Goal: Information Seeking & Learning: Learn about a topic

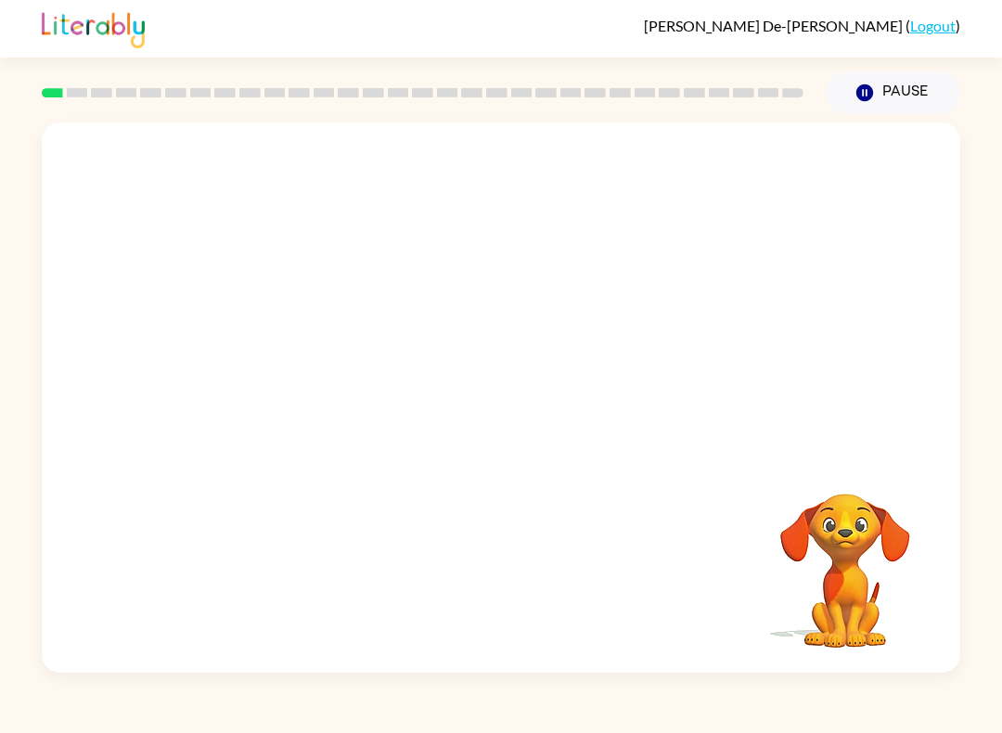
click at [286, 369] on video "Your browser must support playing .mp4 files to use Literably. Please try using…" at bounding box center [501, 288] width 918 height 332
click at [741, 172] on video "Your browser must support playing .mp4 files to use Literably. Please try using…" at bounding box center [501, 288] width 918 height 332
click at [760, 189] on video "Your browser must support playing .mp4 files to use Literably. Please try using…" at bounding box center [501, 288] width 918 height 332
click at [744, 170] on video "Your browser must support playing .mp4 files to use Literably. Please try using…" at bounding box center [501, 288] width 918 height 332
click at [766, 161] on video "Your browser must support playing .mp4 files to use Literably. Please try using…" at bounding box center [501, 288] width 918 height 332
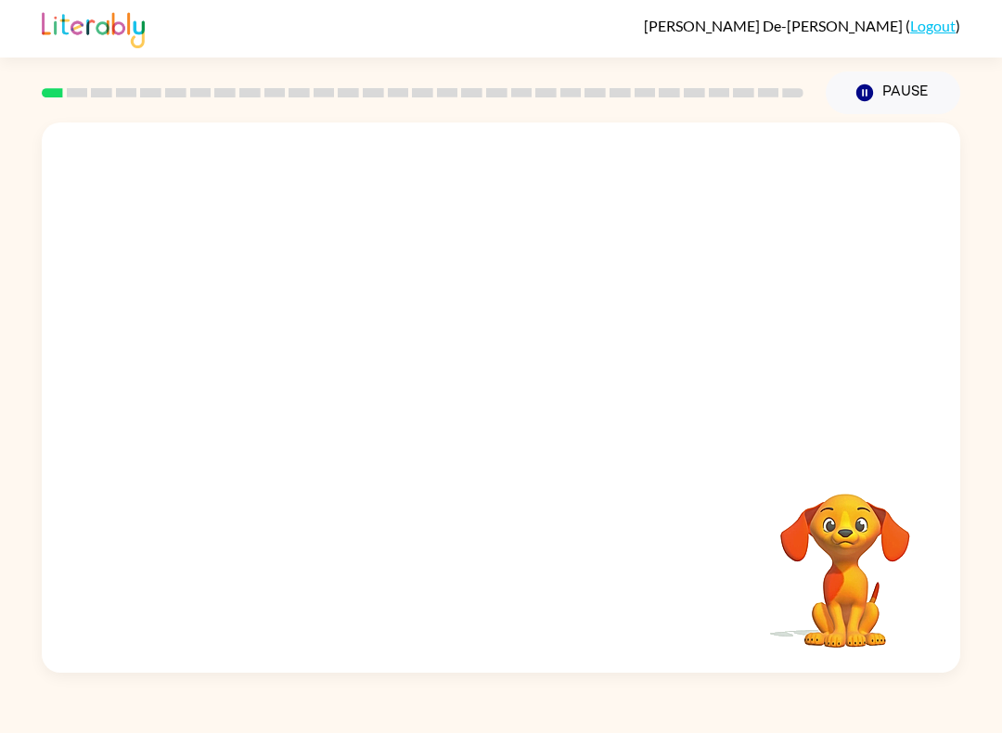
click at [275, 382] on video "Your browser must support playing .mp4 files to use Literably. Please try using…" at bounding box center [501, 288] width 918 height 332
click at [297, 393] on video "Your browser must support playing .mp4 files to use Literably. Please try using…" at bounding box center [501, 288] width 918 height 332
click at [508, 418] on icon "button" at bounding box center [501, 406] width 32 height 32
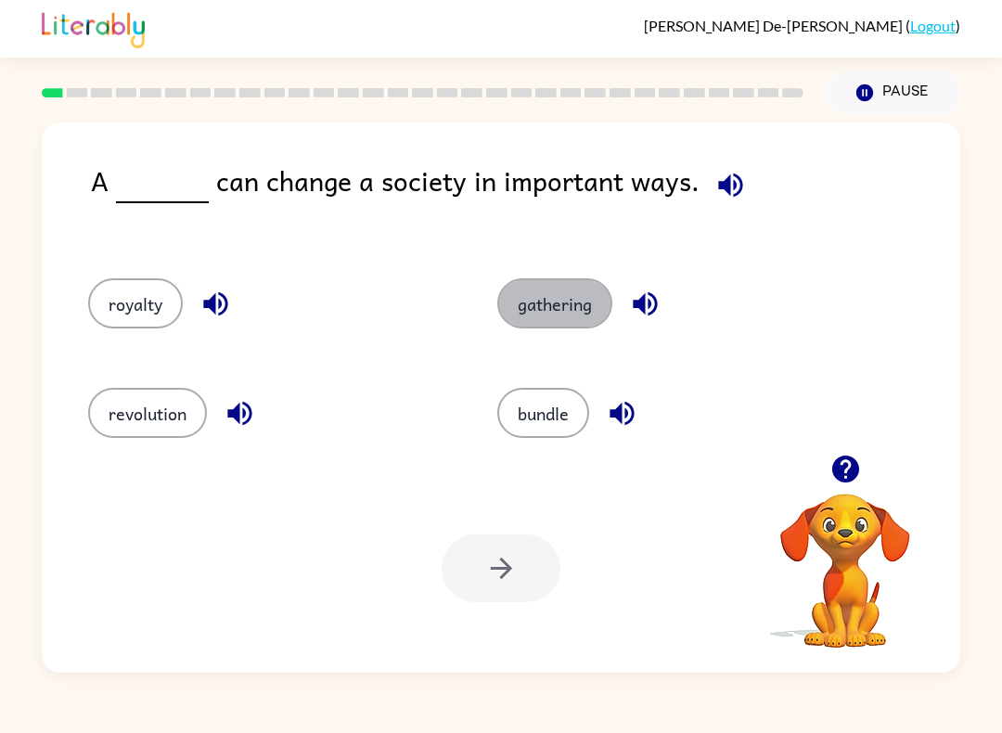
click at [558, 300] on button "gathering" at bounding box center [554, 303] width 115 height 50
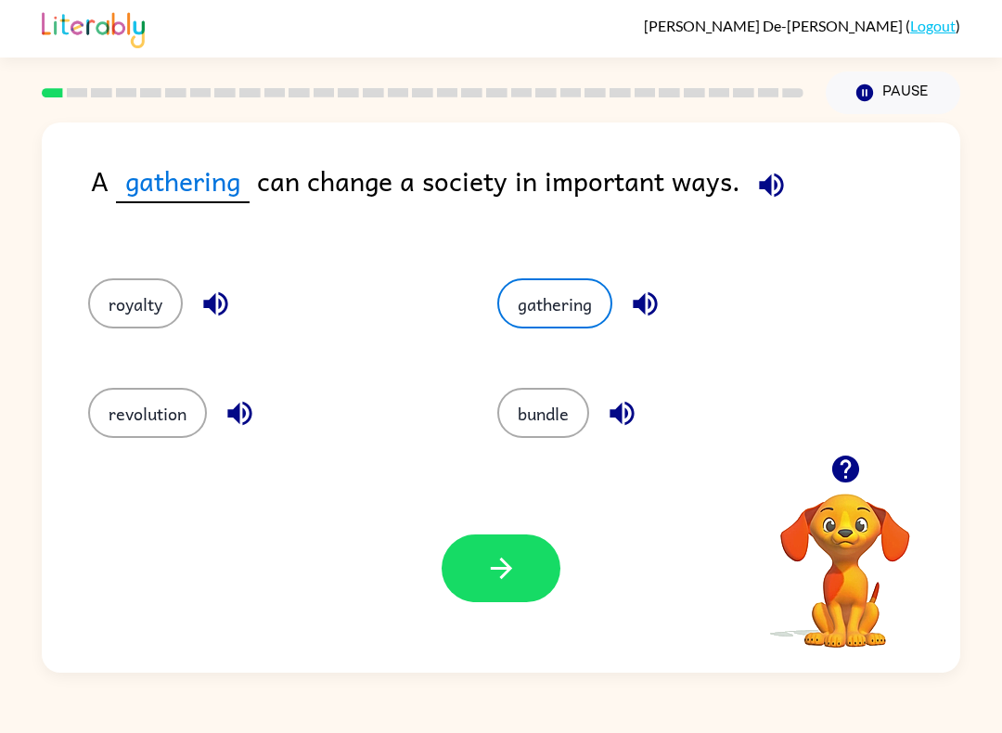
click at [503, 542] on button "button" at bounding box center [500, 568] width 119 height 68
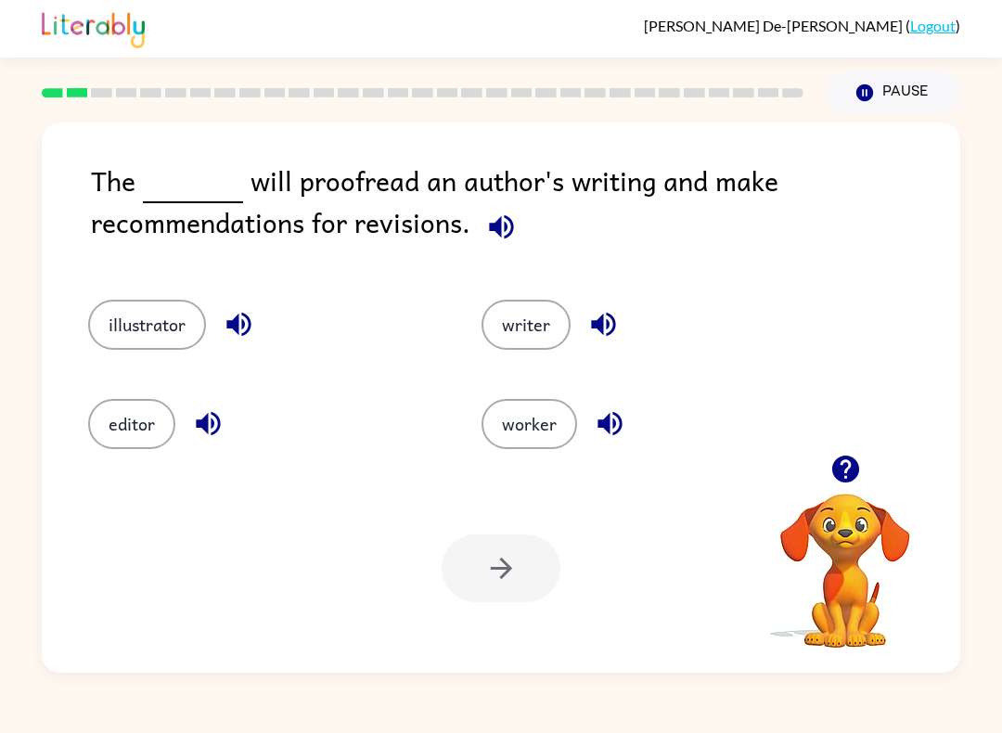
click at [1001, 387] on div "The will proofread an author's writing and make recommendations for revisions. …" at bounding box center [501, 393] width 1002 height 558
click at [111, 466] on div "Your browser must support playing .mp4 files to use Literably. Please try using…" at bounding box center [501, 568] width 918 height 209
click at [133, 434] on button "editor" at bounding box center [131, 424] width 87 height 50
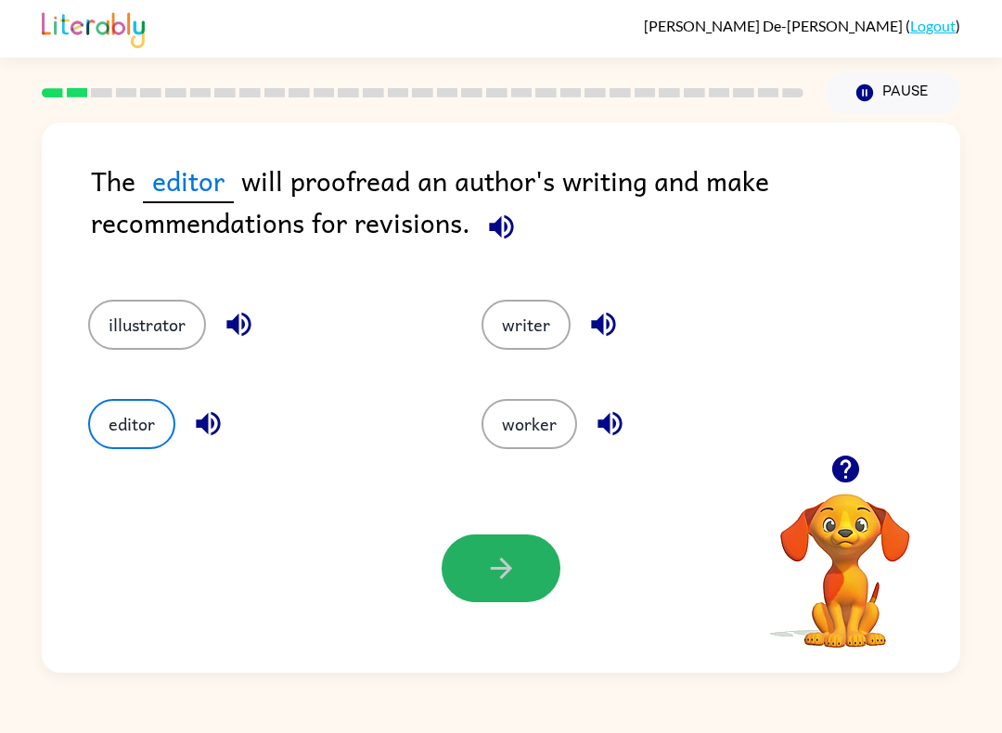
click at [496, 563] on icon "button" at bounding box center [501, 568] width 32 height 32
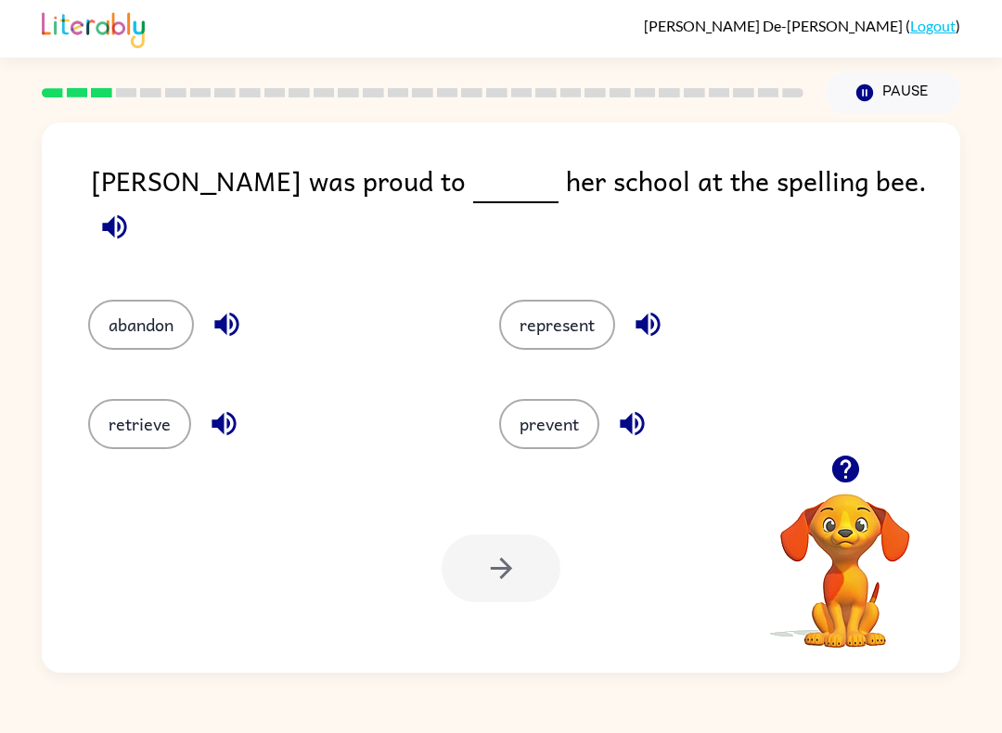
click at [558, 320] on button "represent" at bounding box center [557, 325] width 116 height 50
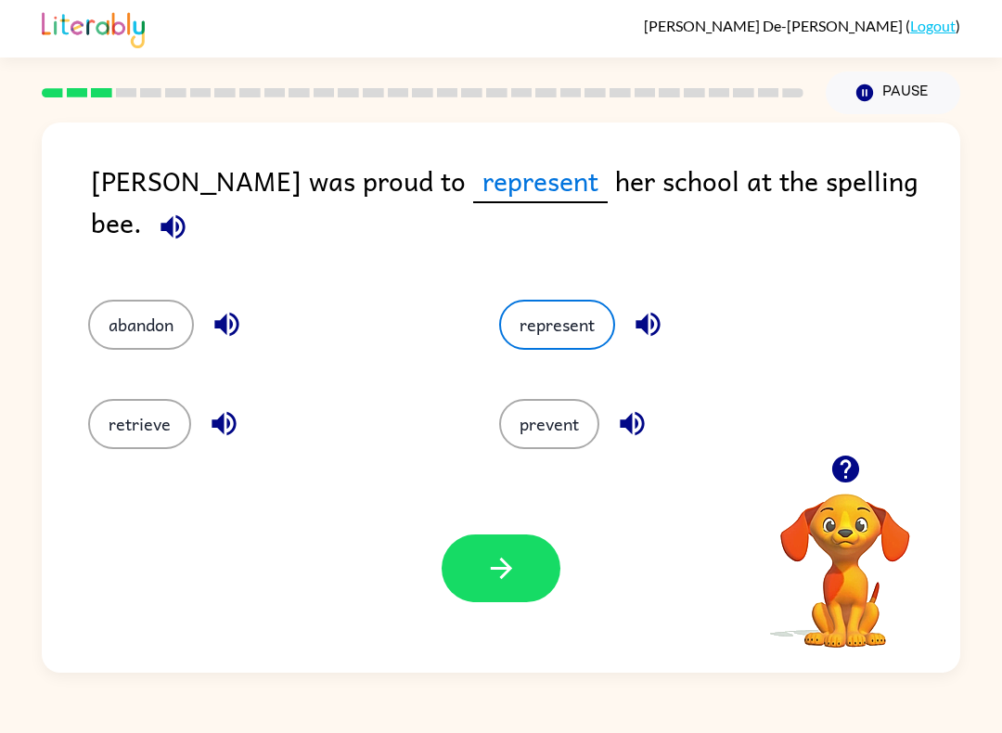
click at [506, 572] on icon "button" at bounding box center [500, 567] width 21 height 21
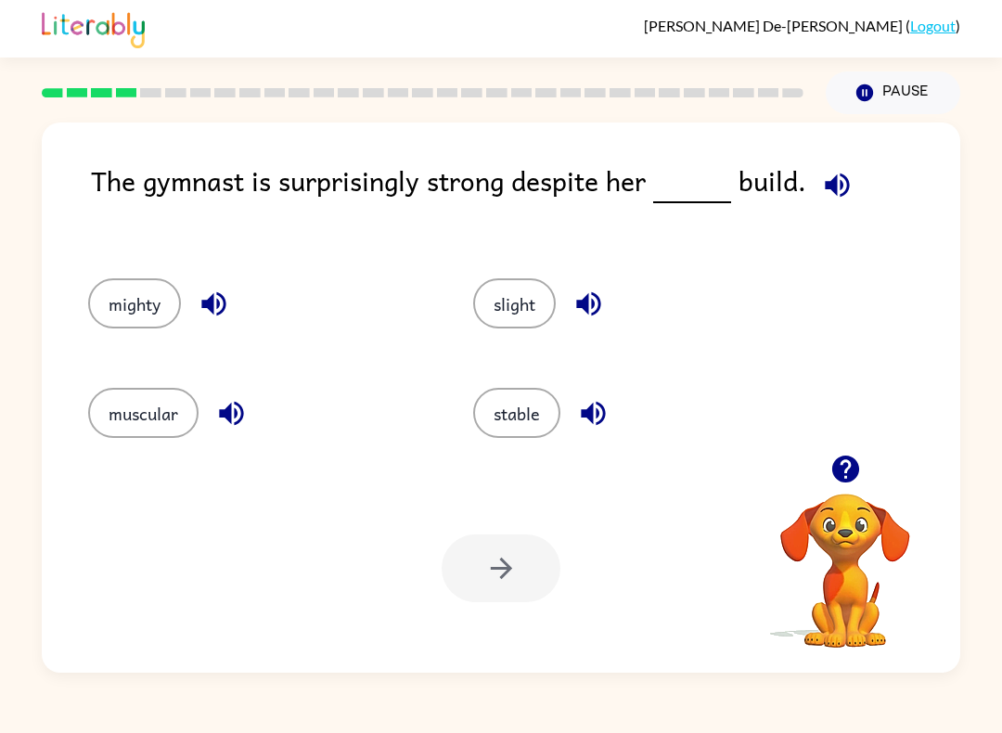
click at [855, 462] on icon "button" at bounding box center [844, 468] width 27 height 27
click at [538, 409] on button "stable" at bounding box center [516, 413] width 87 height 50
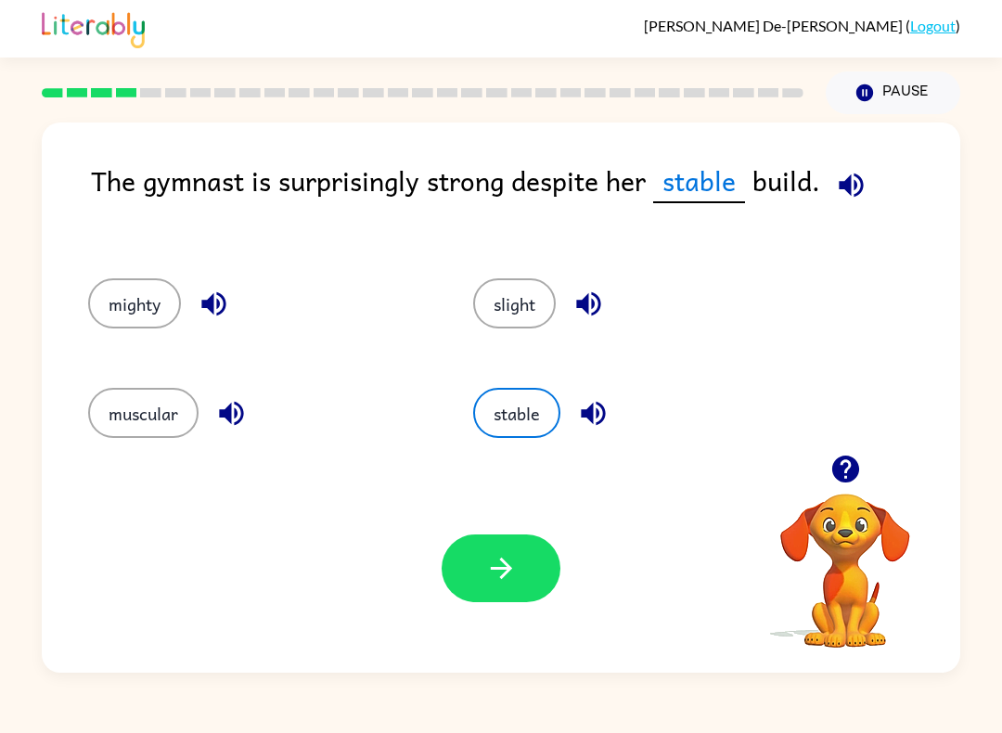
click at [495, 576] on icon "button" at bounding box center [501, 568] width 32 height 32
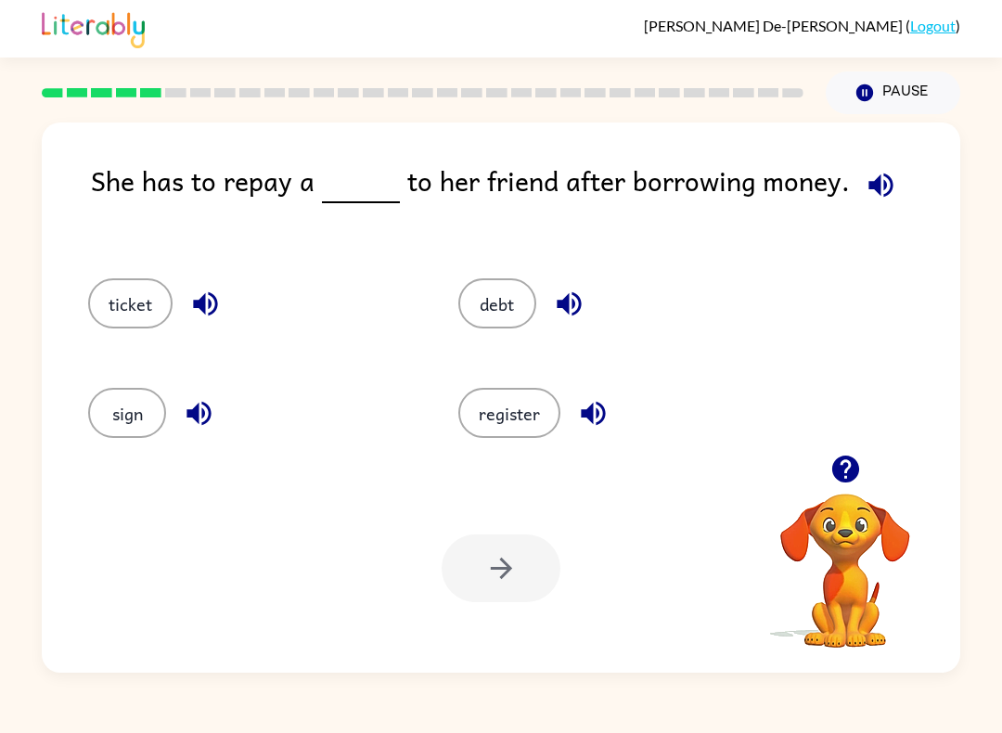
click at [140, 303] on button "ticket" at bounding box center [130, 303] width 84 height 50
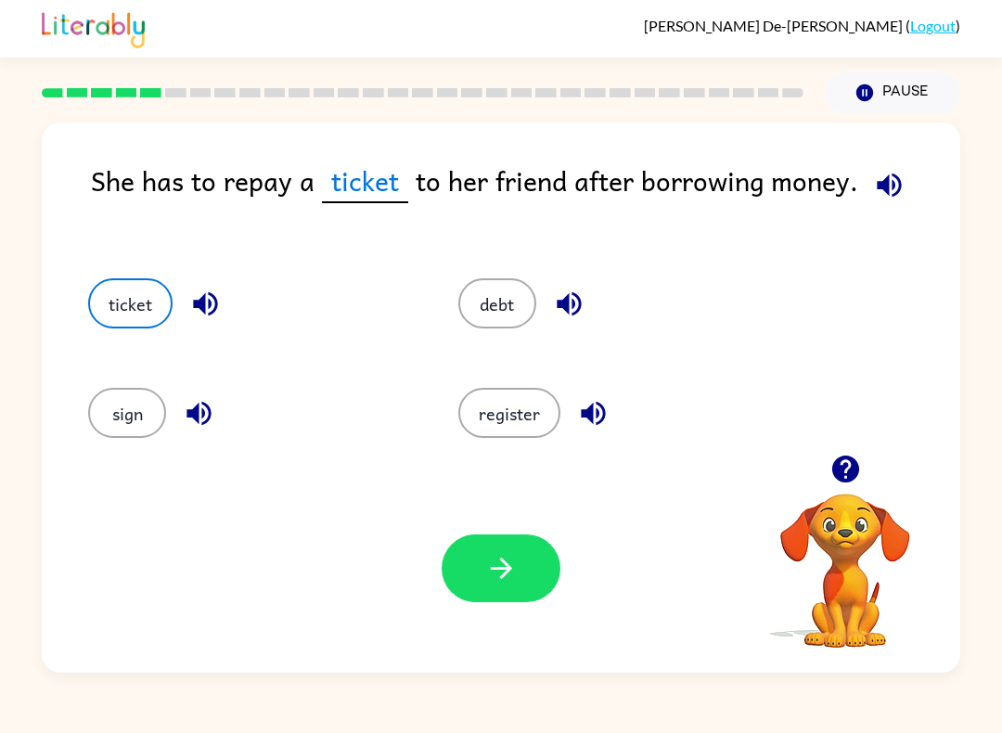
click at [515, 581] on icon "button" at bounding box center [501, 568] width 32 height 32
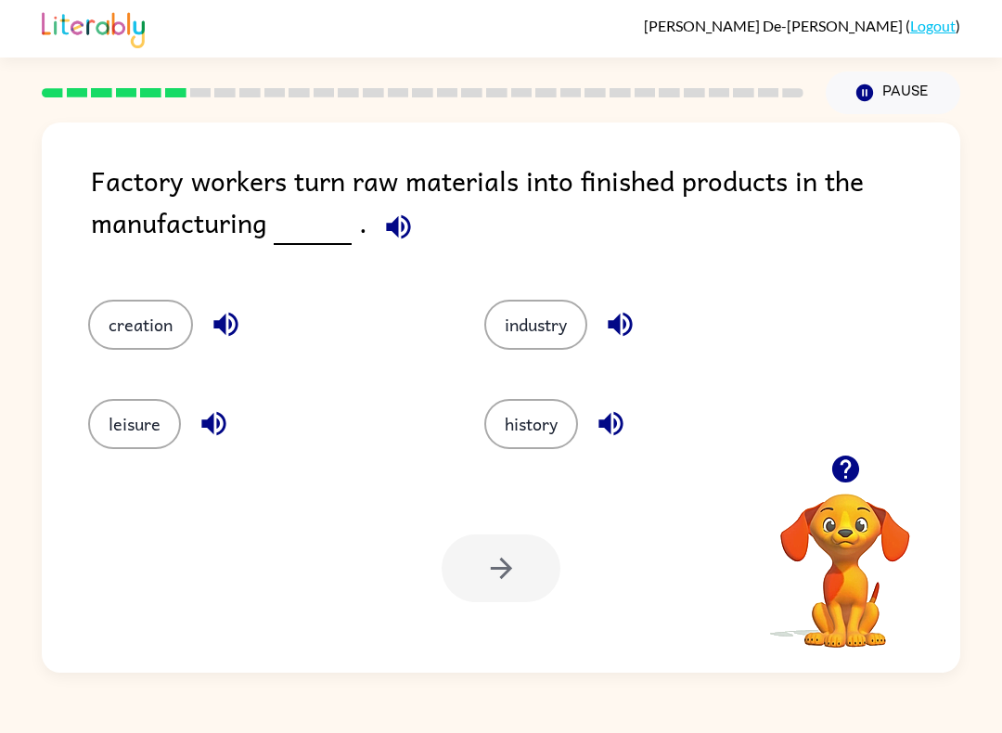
click at [93, 312] on button "creation" at bounding box center [140, 325] width 105 height 50
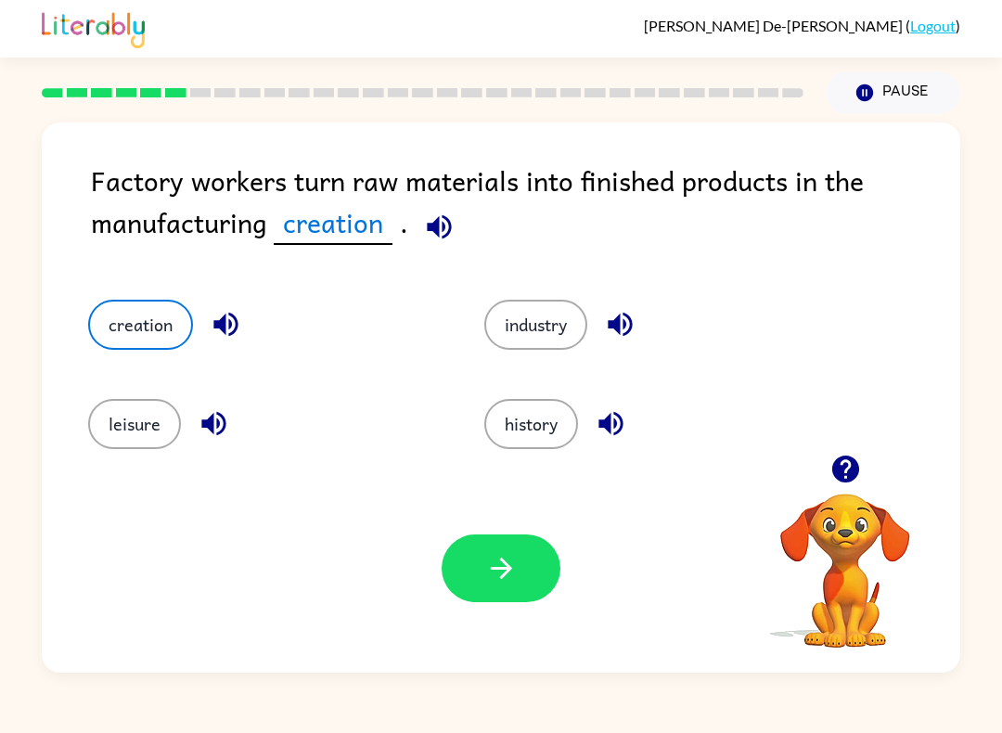
click at [471, 580] on button "button" at bounding box center [500, 568] width 119 height 68
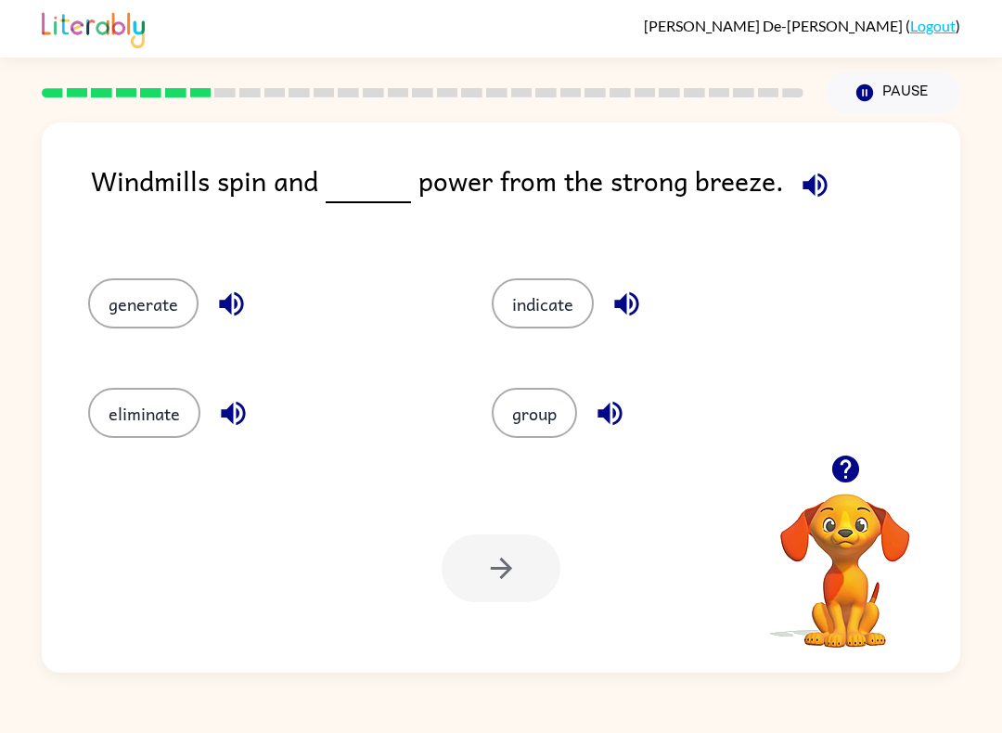
click at [117, 328] on button "generate" at bounding box center [143, 303] width 110 height 50
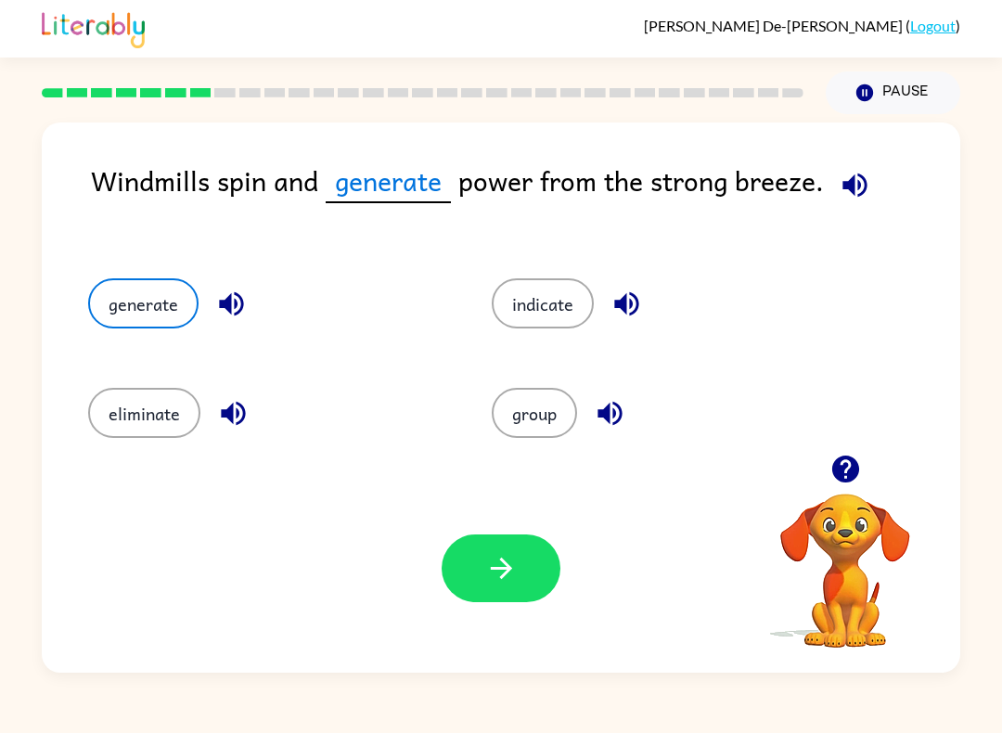
click at [498, 578] on icon "button" at bounding box center [501, 568] width 32 height 32
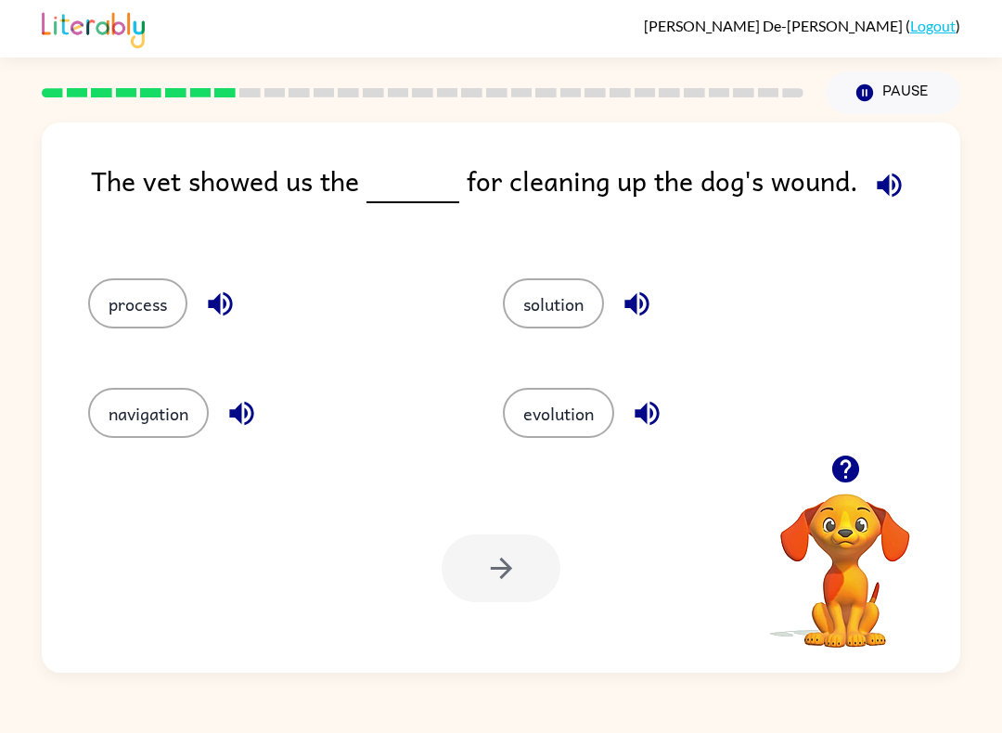
click at [170, 302] on button "process" at bounding box center [137, 303] width 99 height 50
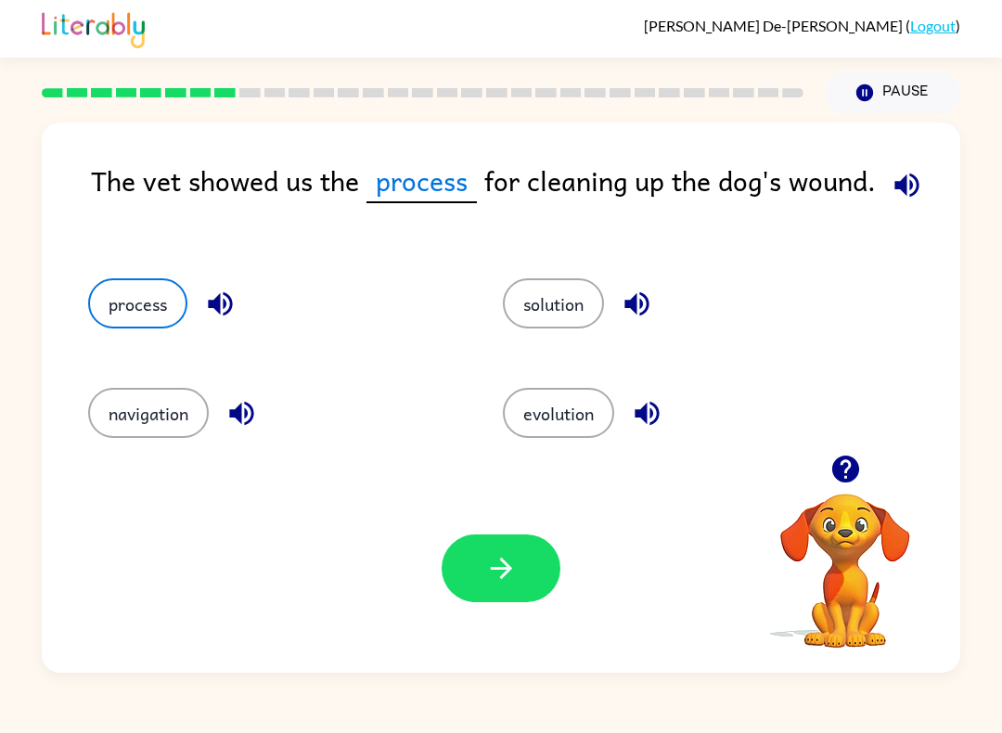
click at [506, 575] on icon "button" at bounding box center [501, 568] width 32 height 32
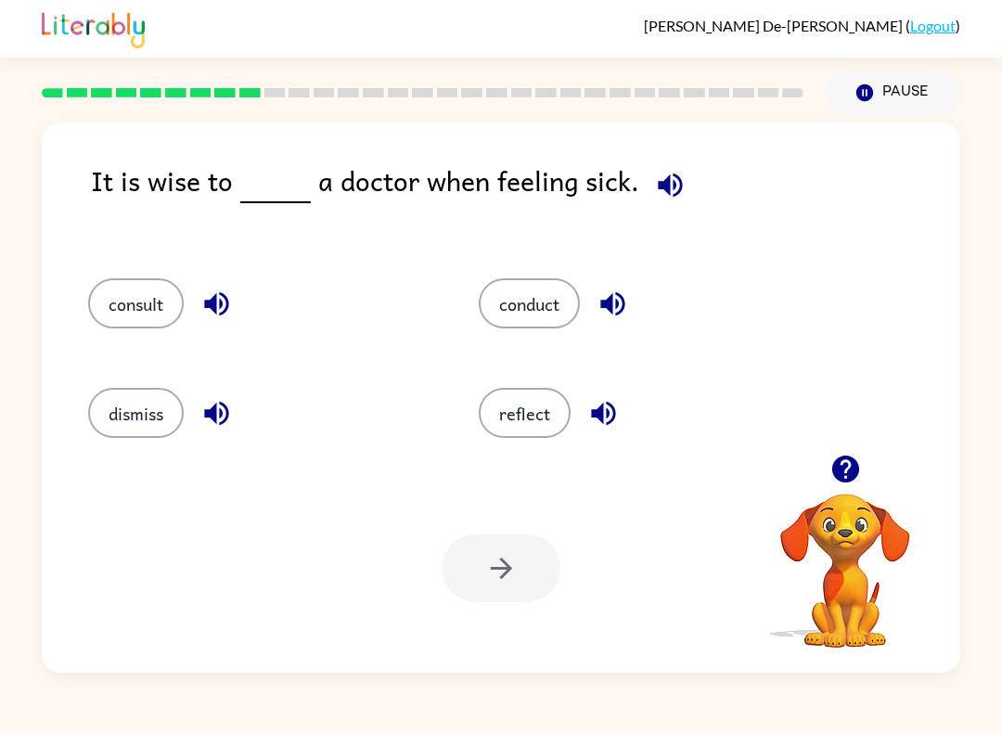
click at [548, 401] on button "reflect" at bounding box center [525, 413] width 92 height 50
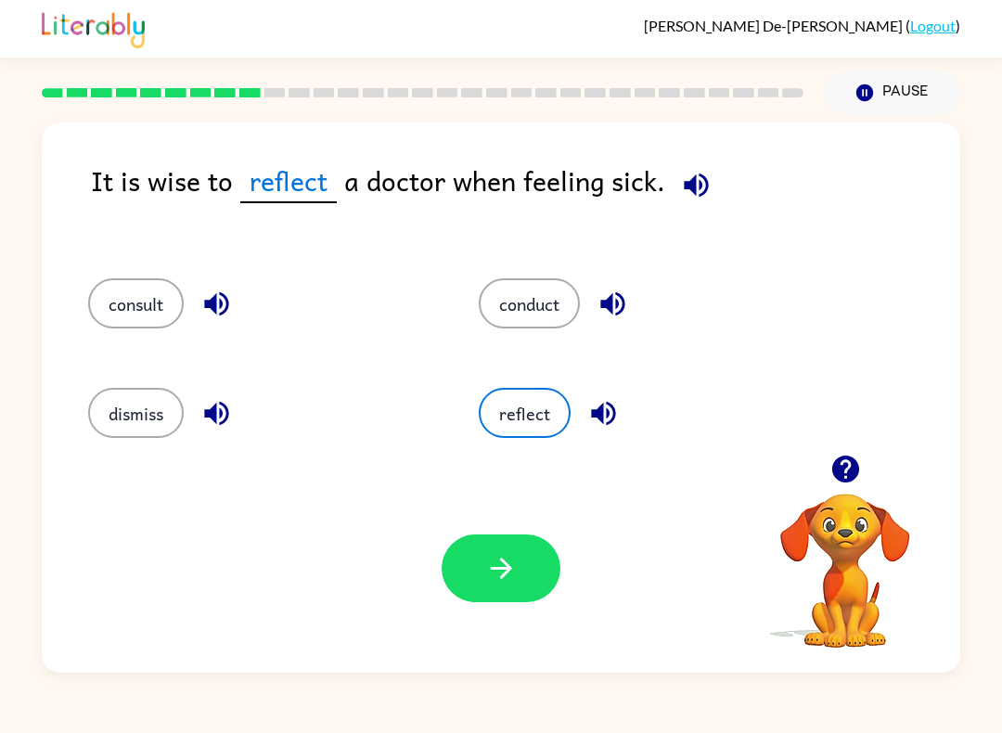
click at [522, 565] on button "button" at bounding box center [500, 568] width 119 height 68
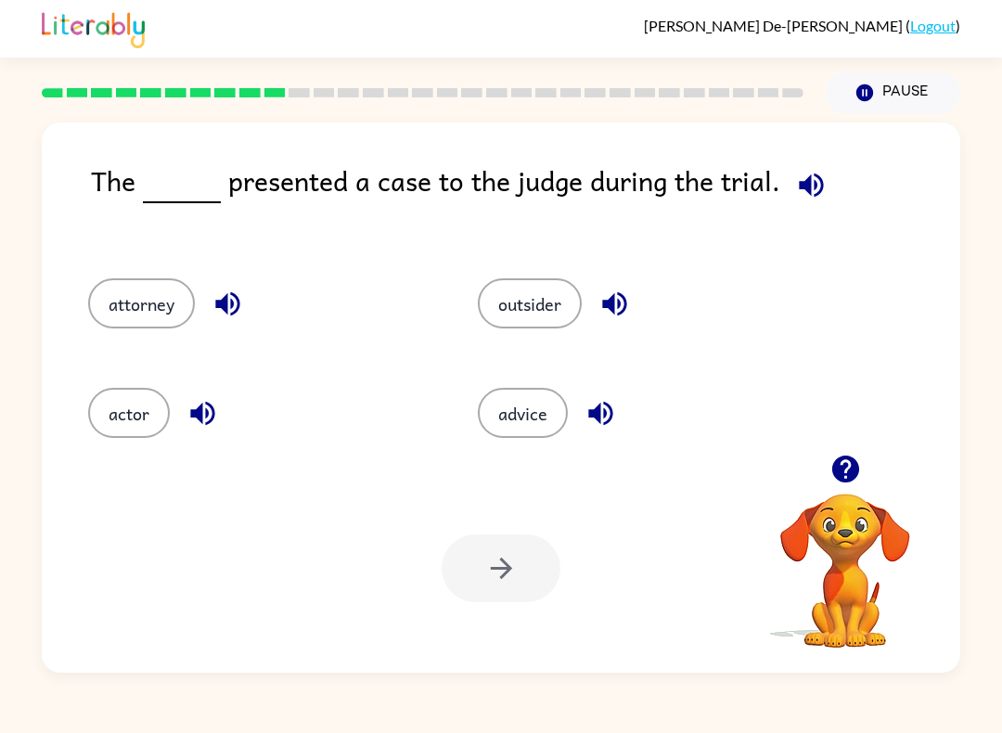
click at [135, 422] on button "actor" at bounding box center [129, 413] width 82 height 50
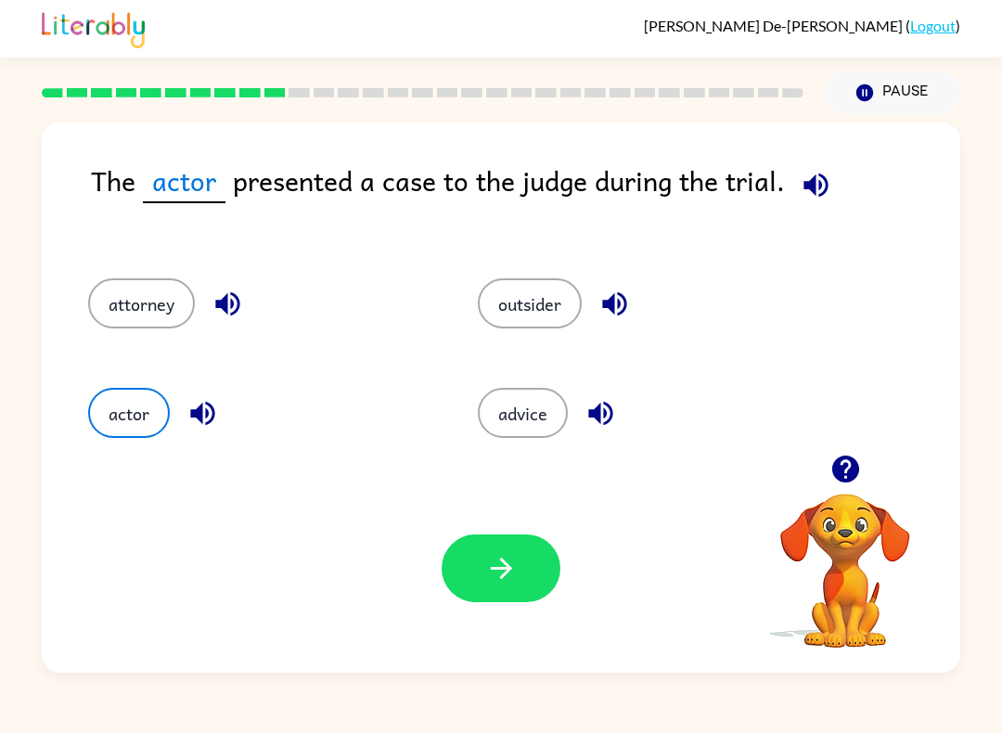
click at [527, 576] on button "button" at bounding box center [500, 568] width 119 height 68
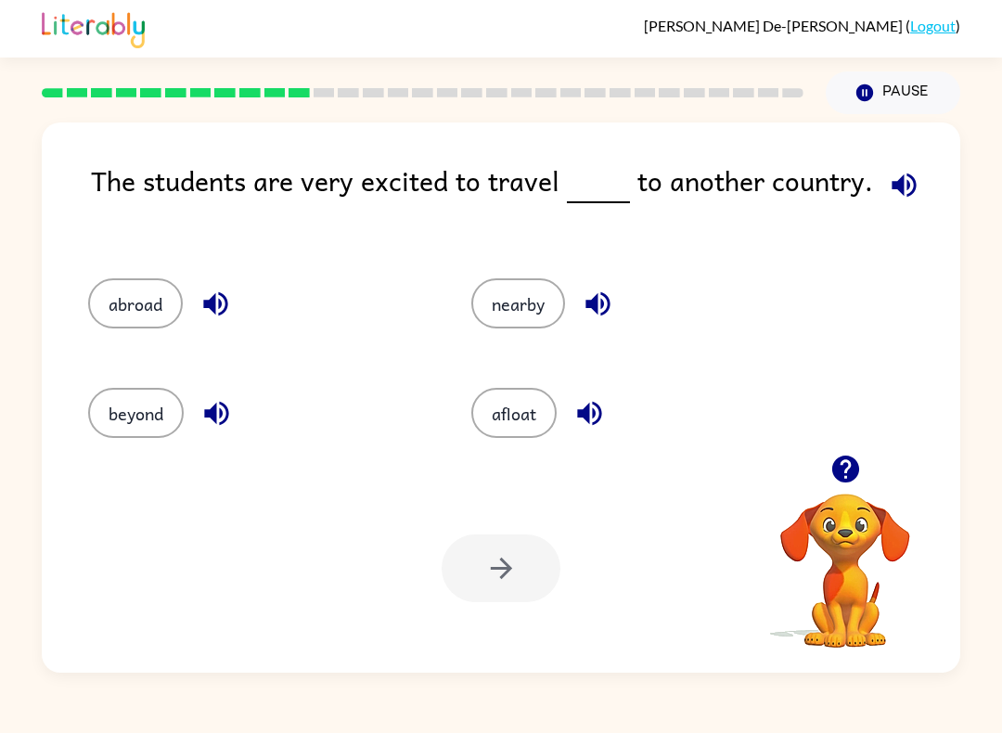
click at [513, 306] on button "nearby" at bounding box center [518, 303] width 94 height 50
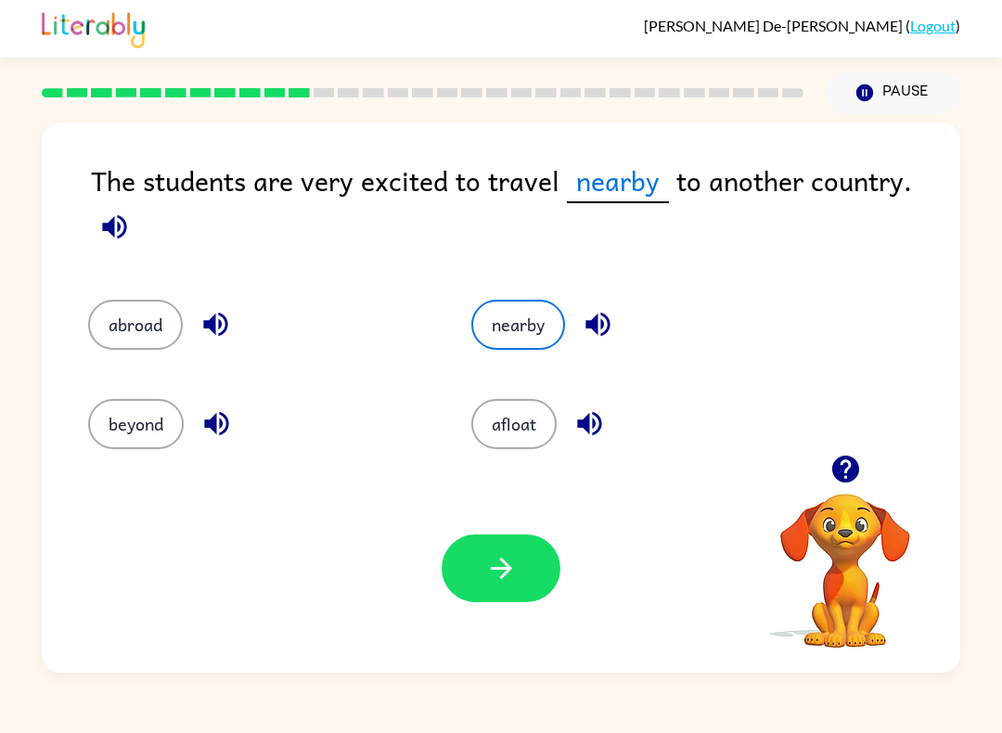
click at [134, 409] on button "beyond" at bounding box center [136, 424] width 96 height 50
click at [139, 348] on button "abroad" at bounding box center [135, 325] width 95 height 50
click at [109, 414] on button "beyond" at bounding box center [136, 424] width 96 height 50
click at [532, 578] on button "button" at bounding box center [500, 568] width 119 height 68
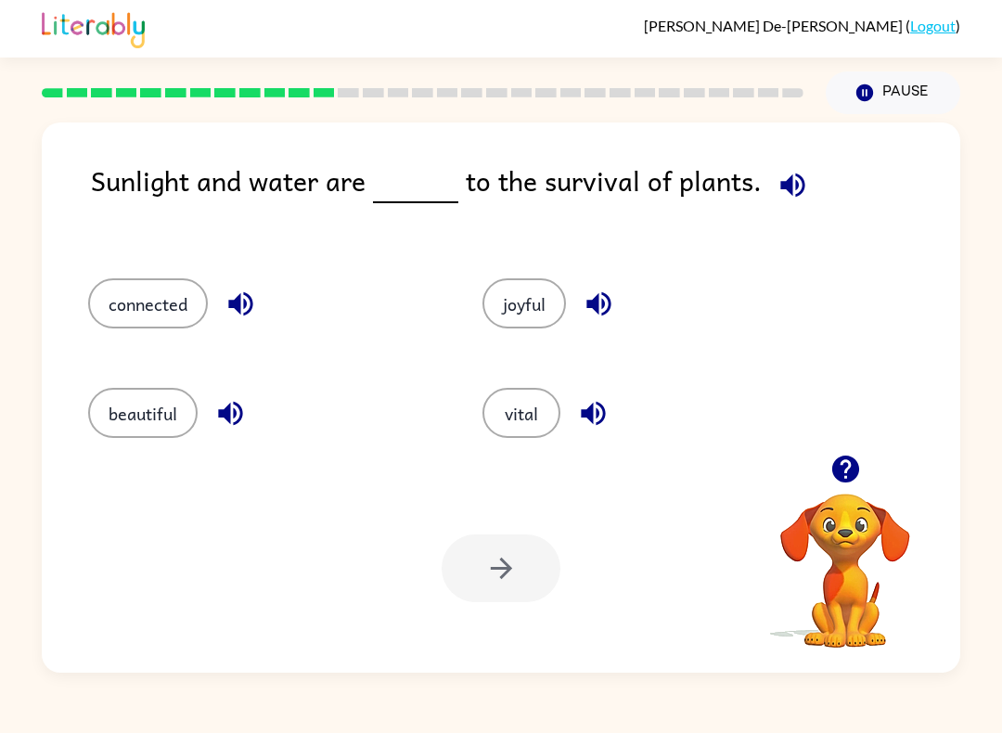
click at [511, 425] on button "vital" at bounding box center [521, 413] width 78 height 50
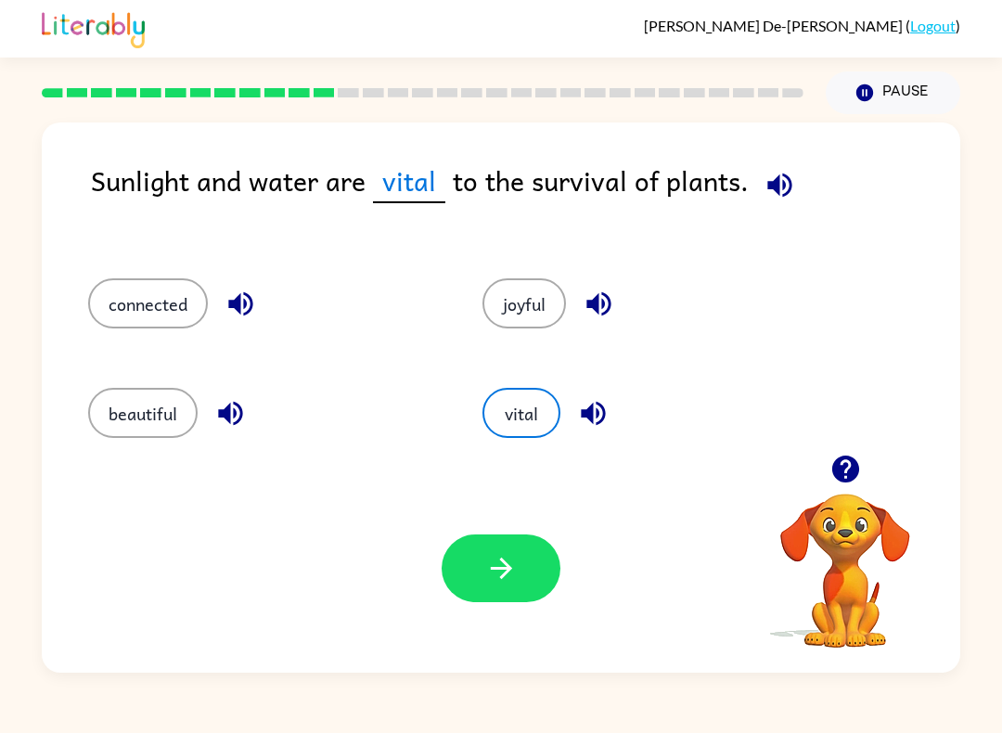
click at [510, 561] on icon "button" at bounding box center [501, 568] width 32 height 32
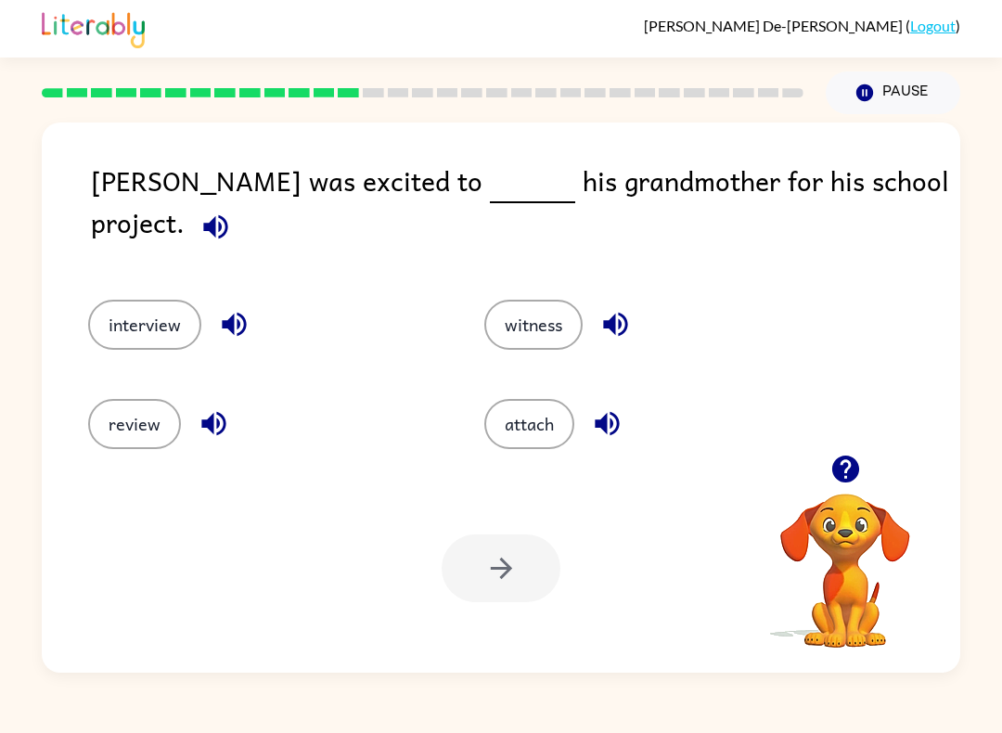
click at [164, 300] on button "interview" at bounding box center [144, 325] width 113 height 50
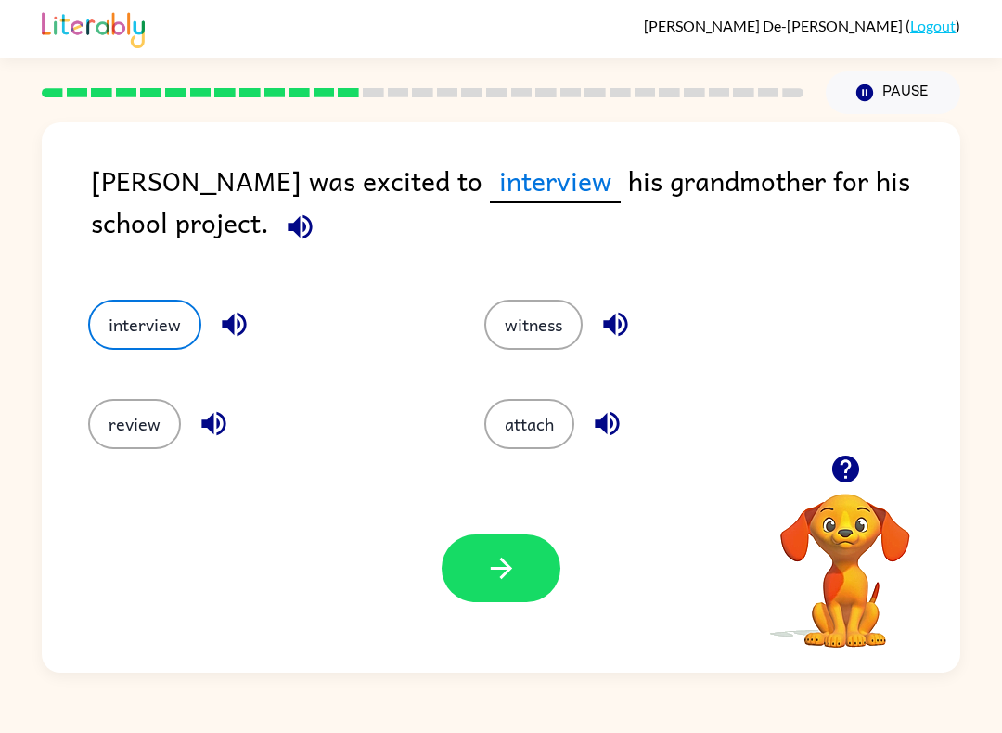
click at [499, 581] on icon "button" at bounding box center [501, 568] width 32 height 32
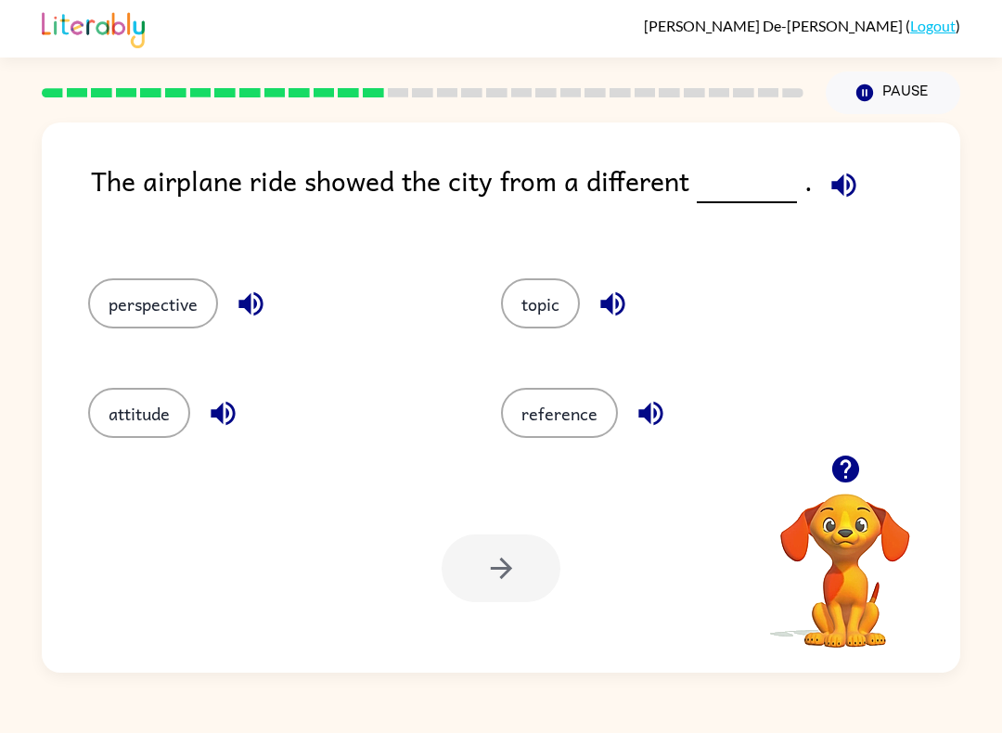
click at [161, 290] on button "perspective" at bounding box center [153, 303] width 130 height 50
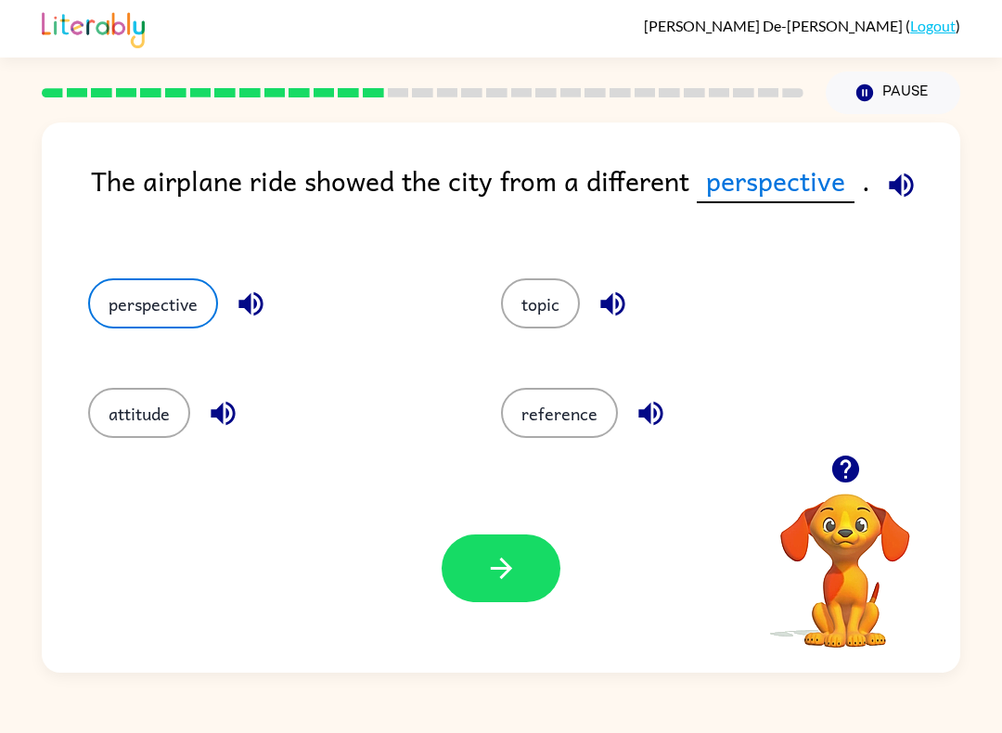
click at [514, 578] on icon "button" at bounding box center [501, 568] width 32 height 32
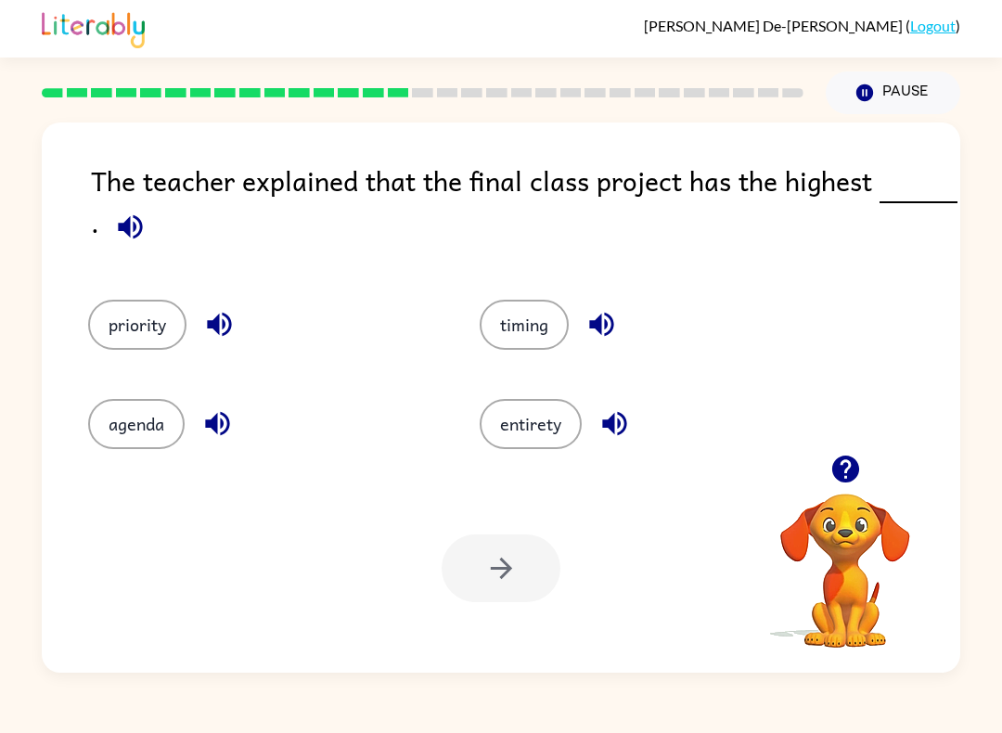
click at [275, 674] on div "[PERSON_NAME] De-[PERSON_NAME] ( Logout ) Pause Pause The teacher explained tha…" at bounding box center [501, 366] width 1002 height 733
click at [155, 333] on button "priority" at bounding box center [137, 325] width 98 height 50
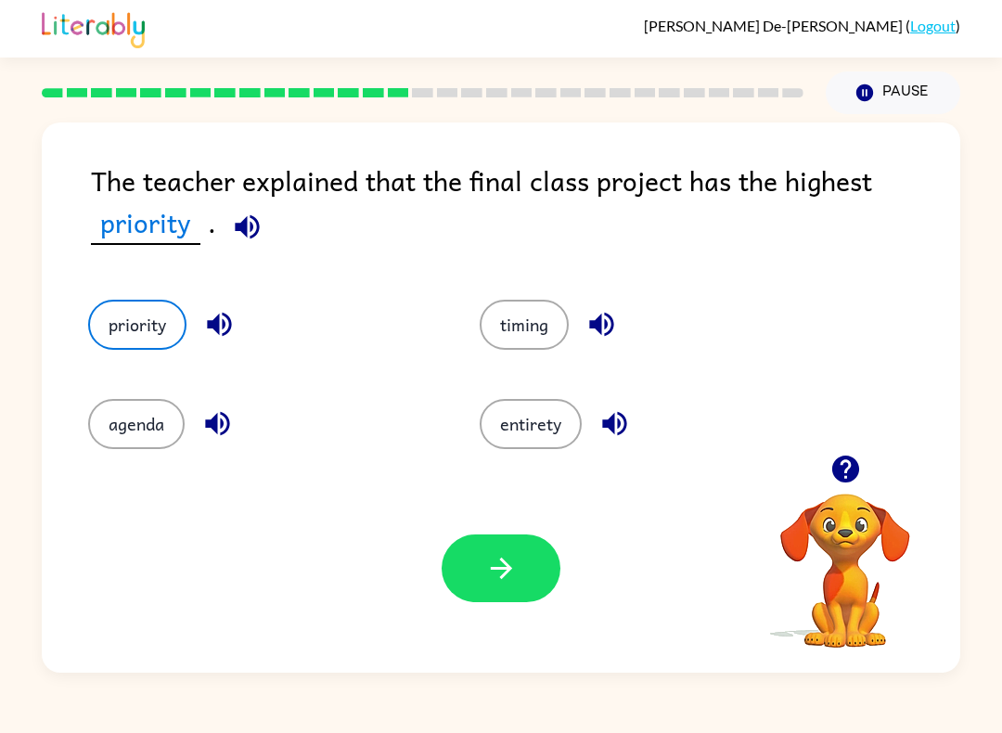
click at [535, 429] on button "entirety" at bounding box center [530, 424] width 102 height 50
click at [508, 565] on icon "button" at bounding box center [501, 568] width 32 height 32
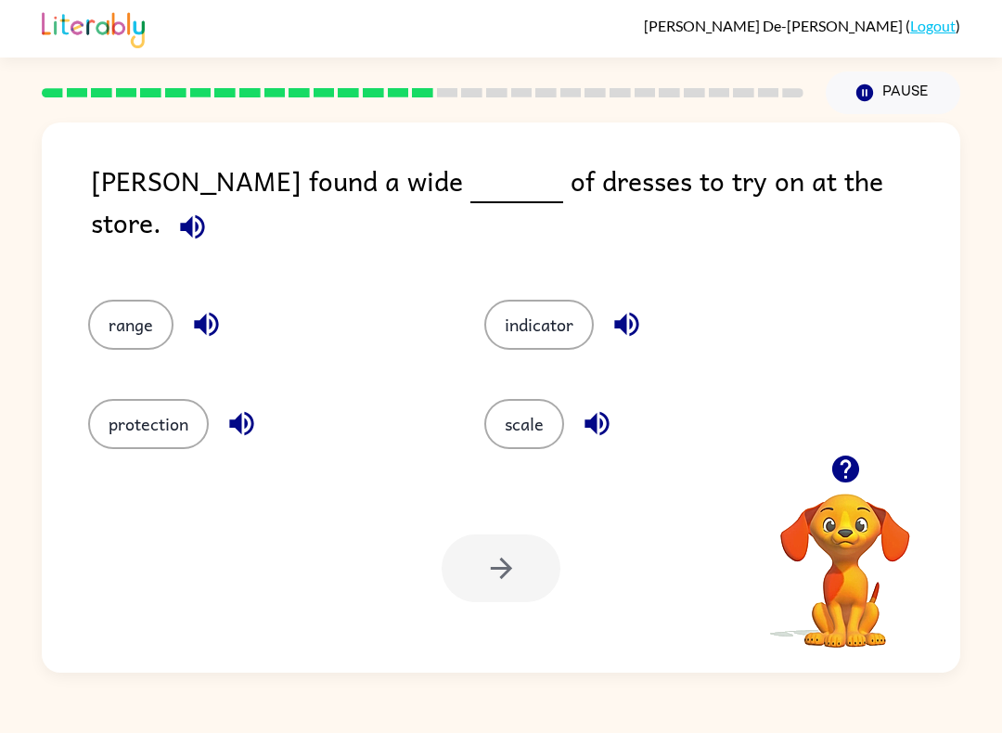
click at [526, 412] on button "scale" at bounding box center [524, 424] width 80 height 50
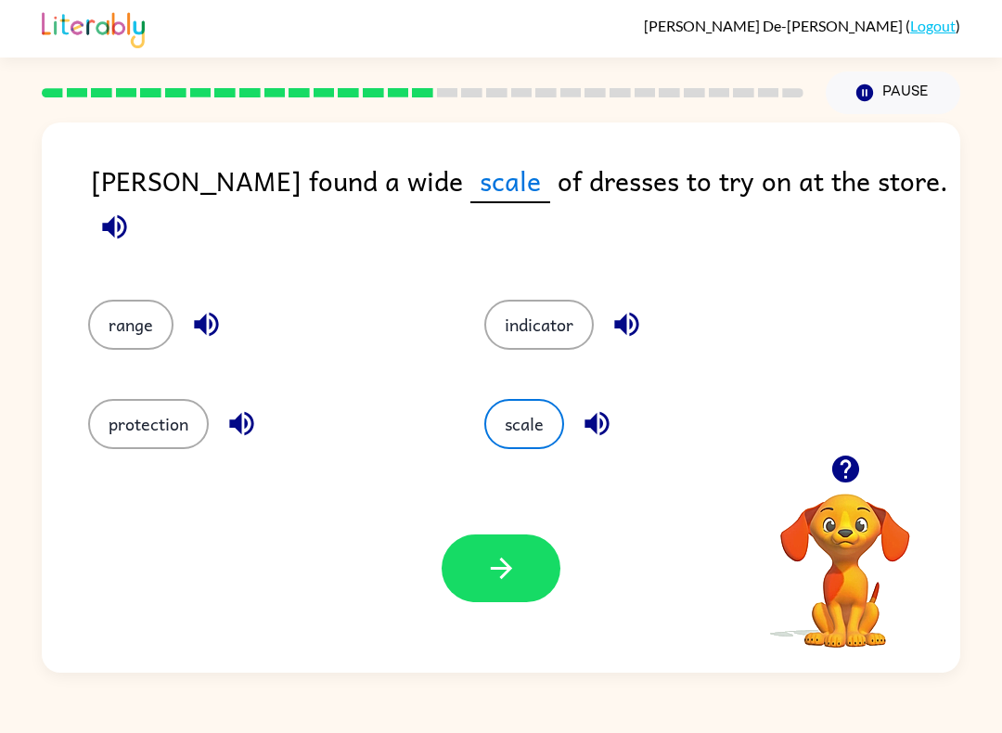
click at [538, 595] on button "button" at bounding box center [500, 568] width 119 height 68
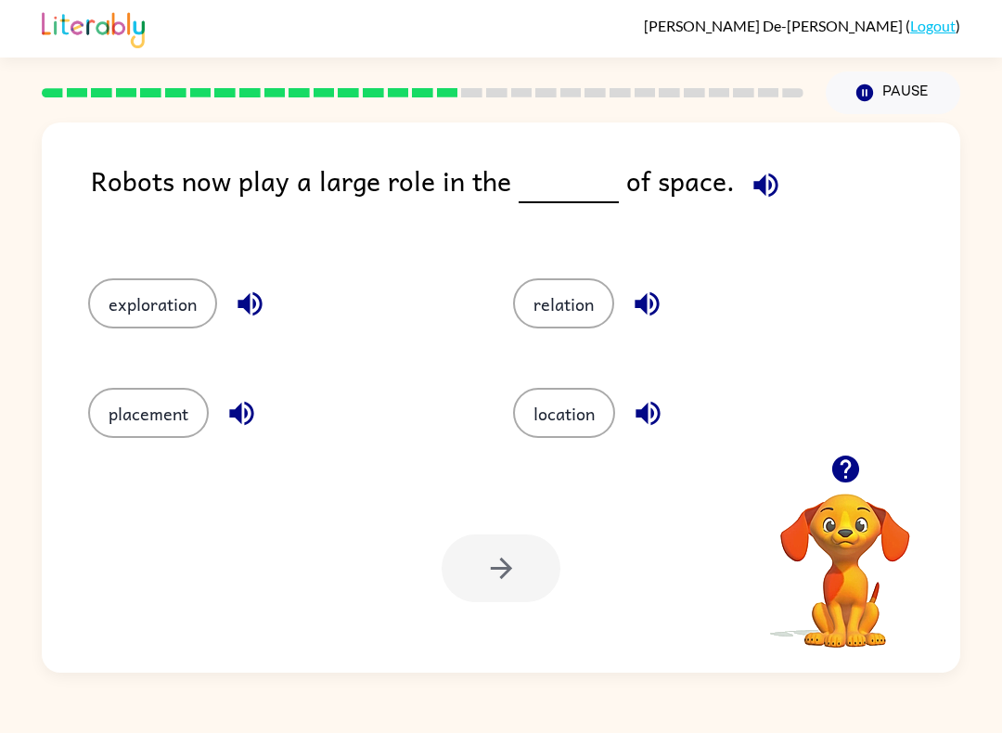
click at [590, 438] on button "location" at bounding box center [564, 413] width 102 height 50
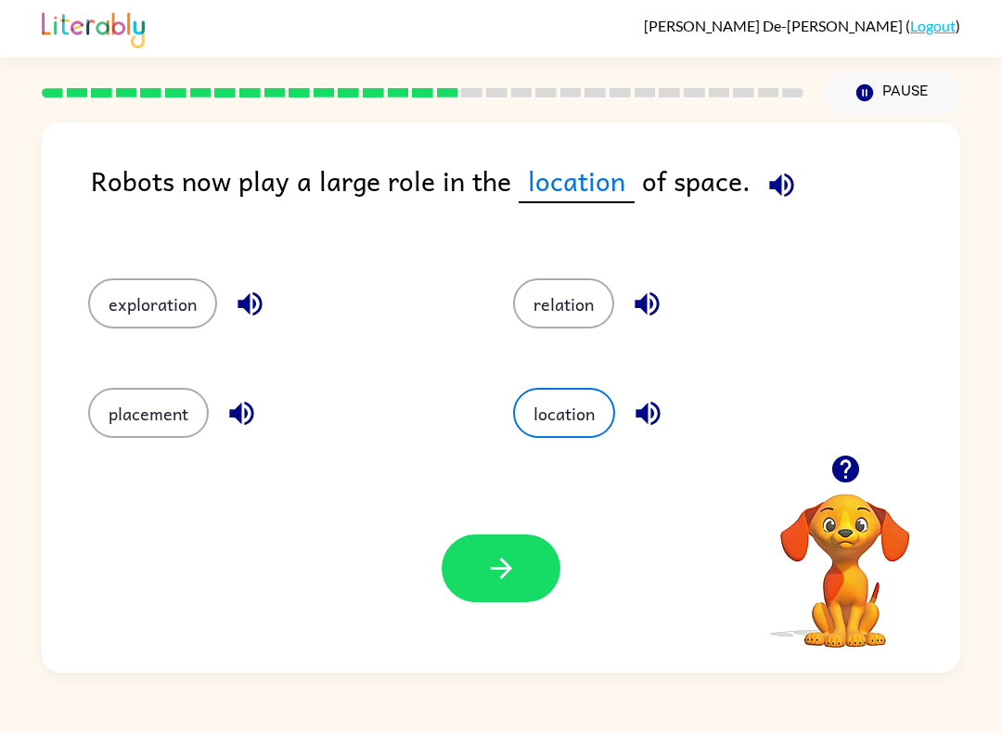
click at [167, 314] on button "exploration" at bounding box center [152, 303] width 129 height 50
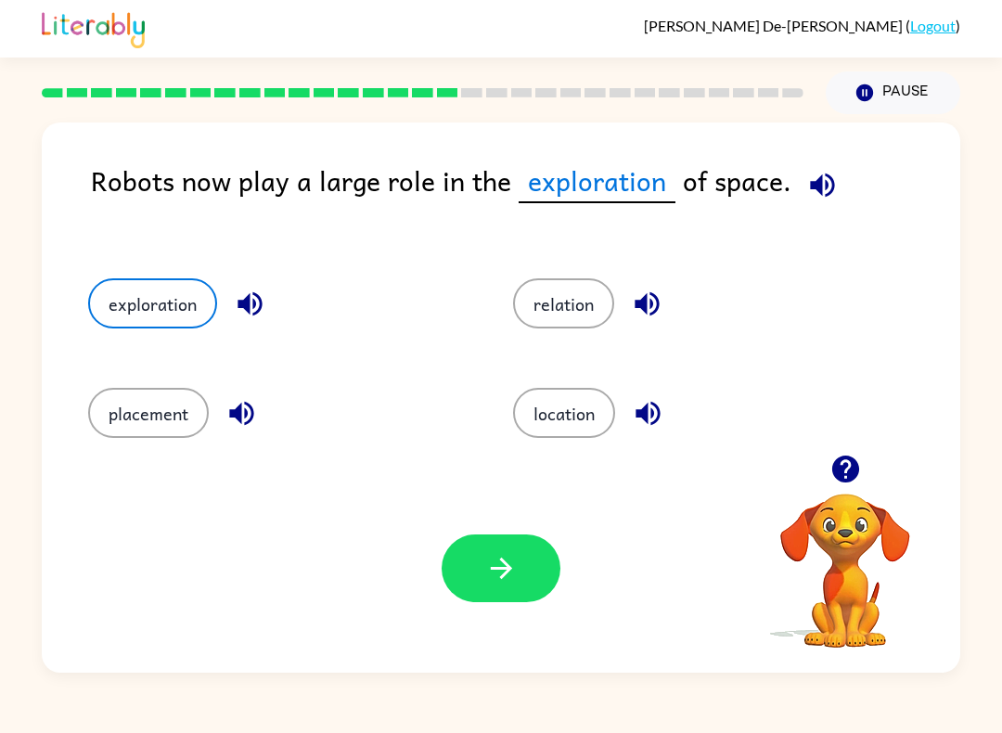
click at [492, 581] on icon "button" at bounding box center [501, 568] width 32 height 32
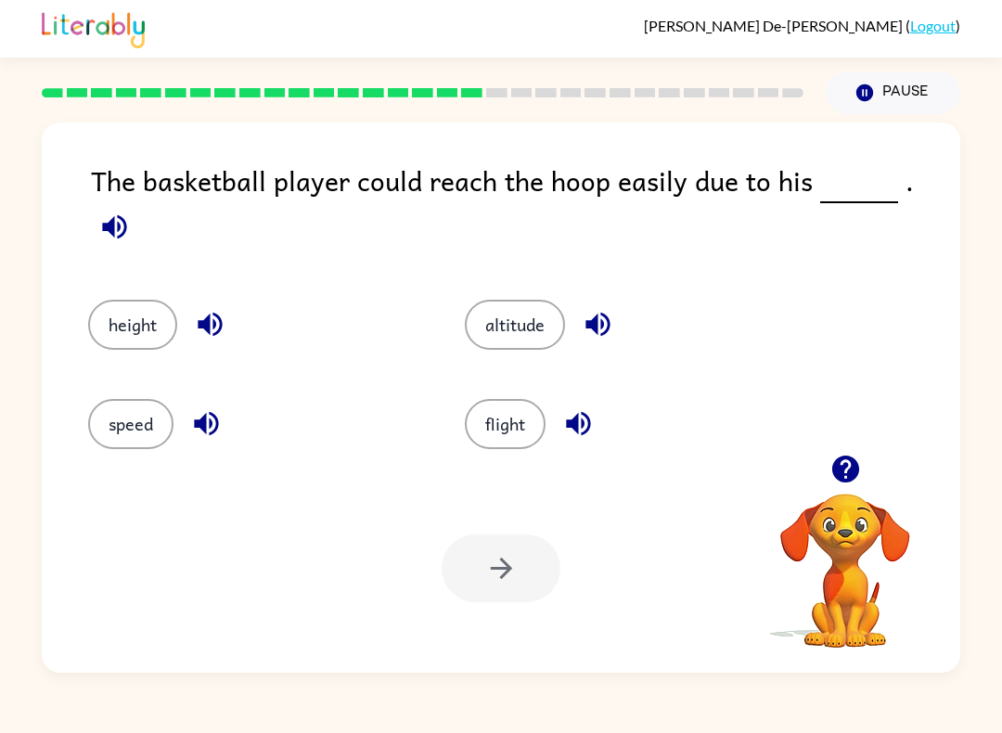
click at [148, 317] on button "height" at bounding box center [132, 325] width 89 height 50
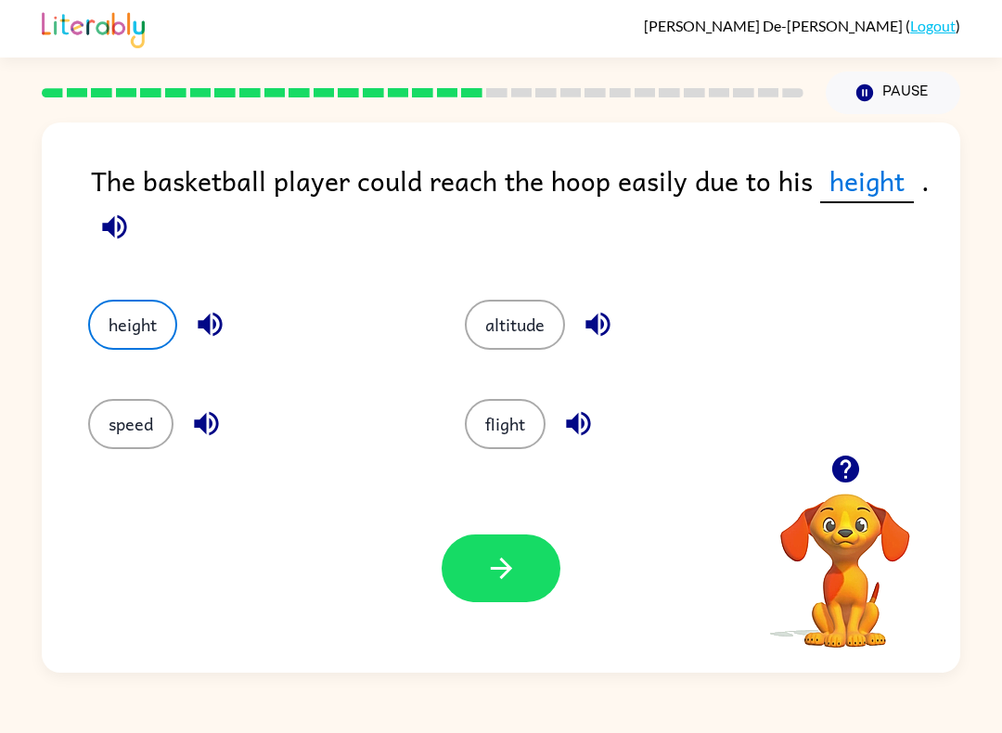
click at [493, 571] on icon "button" at bounding box center [501, 568] width 32 height 32
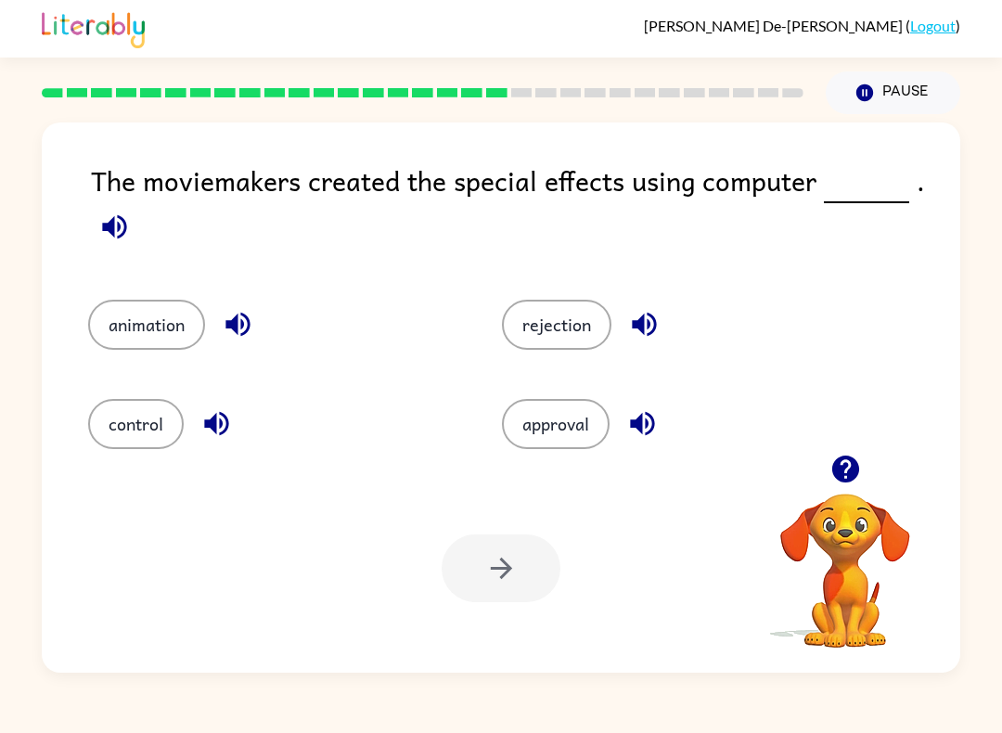
click at [151, 343] on button "animation" at bounding box center [146, 325] width 117 height 50
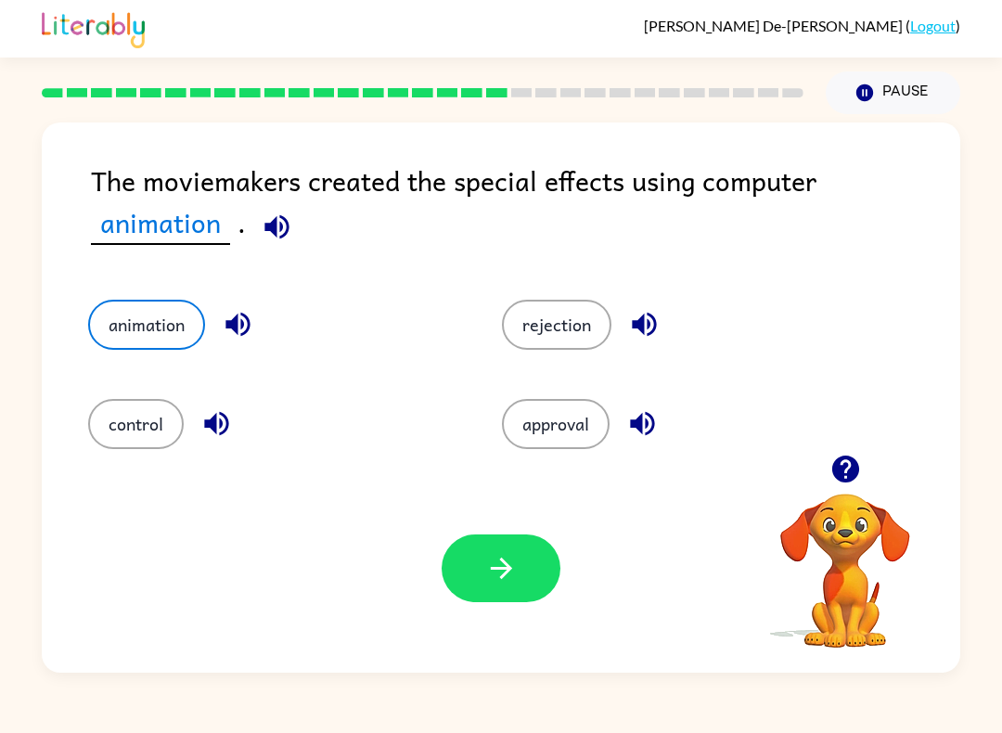
click at [516, 566] on icon "button" at bounding box center [501, 568] width 32 height 32
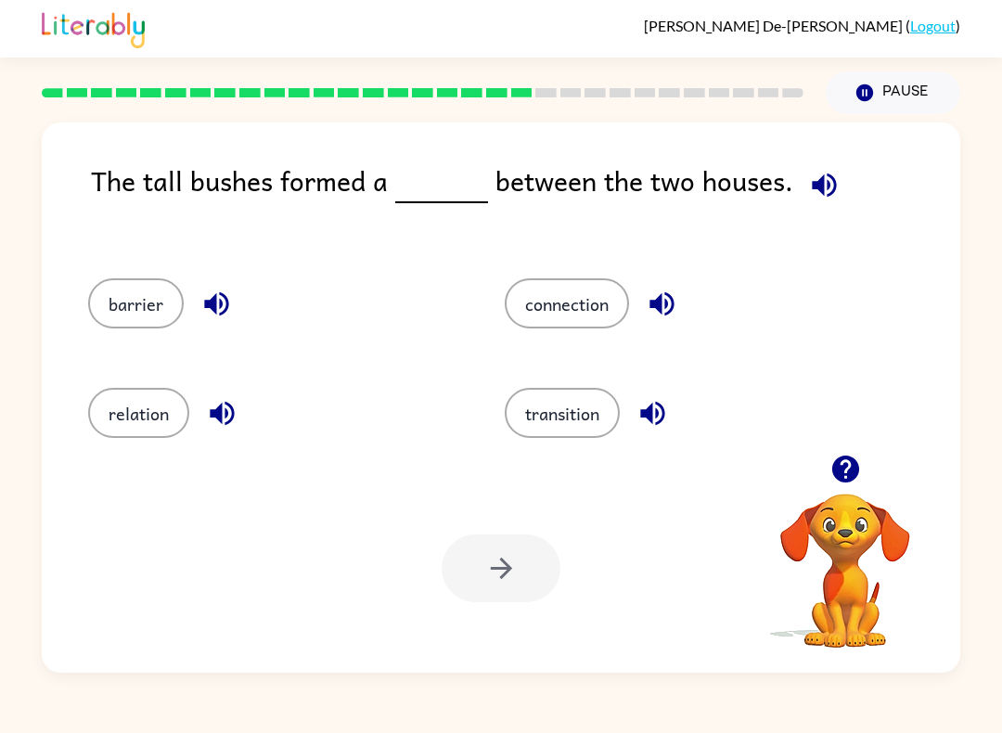
click at [136, 295] on button "barrier" at bounding box center [136, 303] width 96 height 50
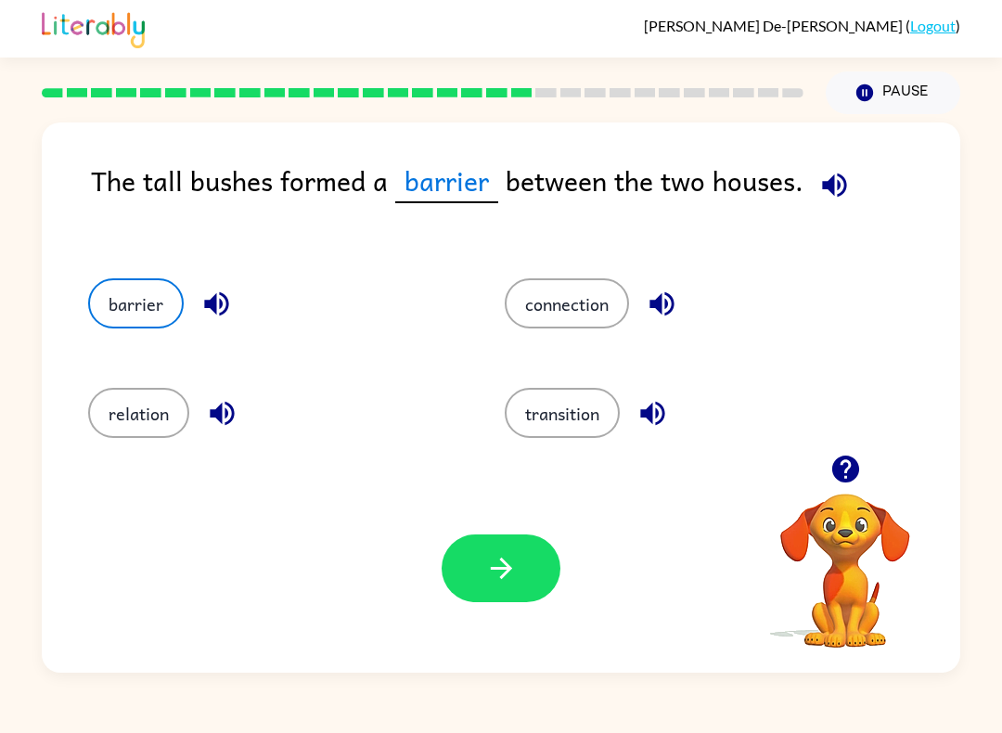
click at [474, 566] on button "button" at bounding box center [500, 568] width 119 height 68
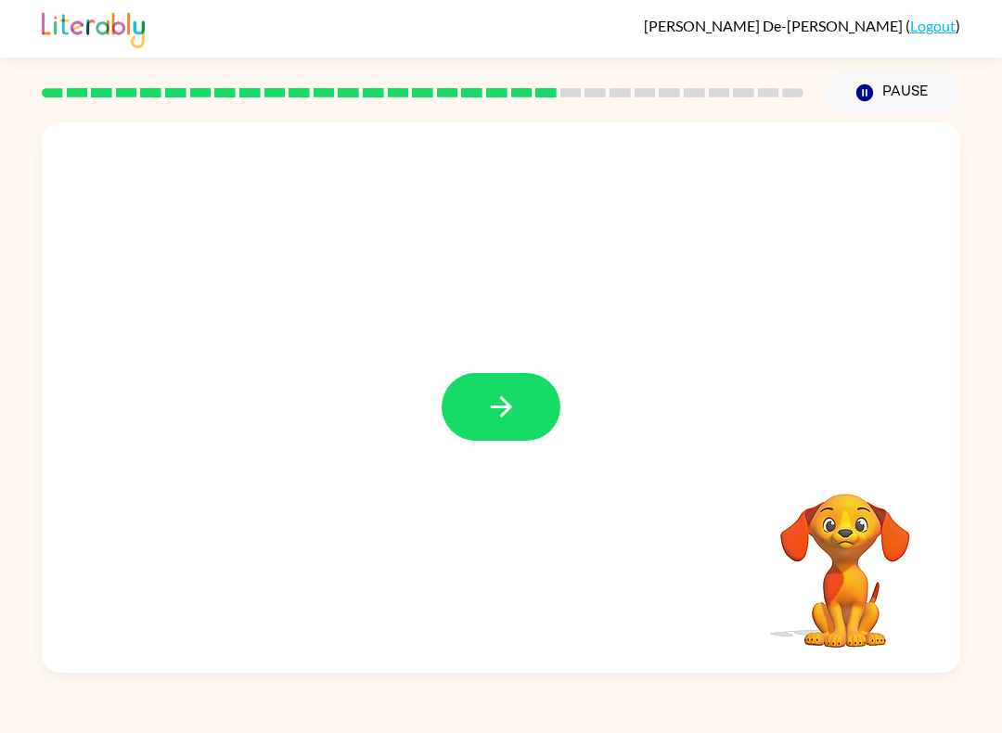
click at [534, 414] on button "button" at bounding box center [500, 407] width 119 height 68
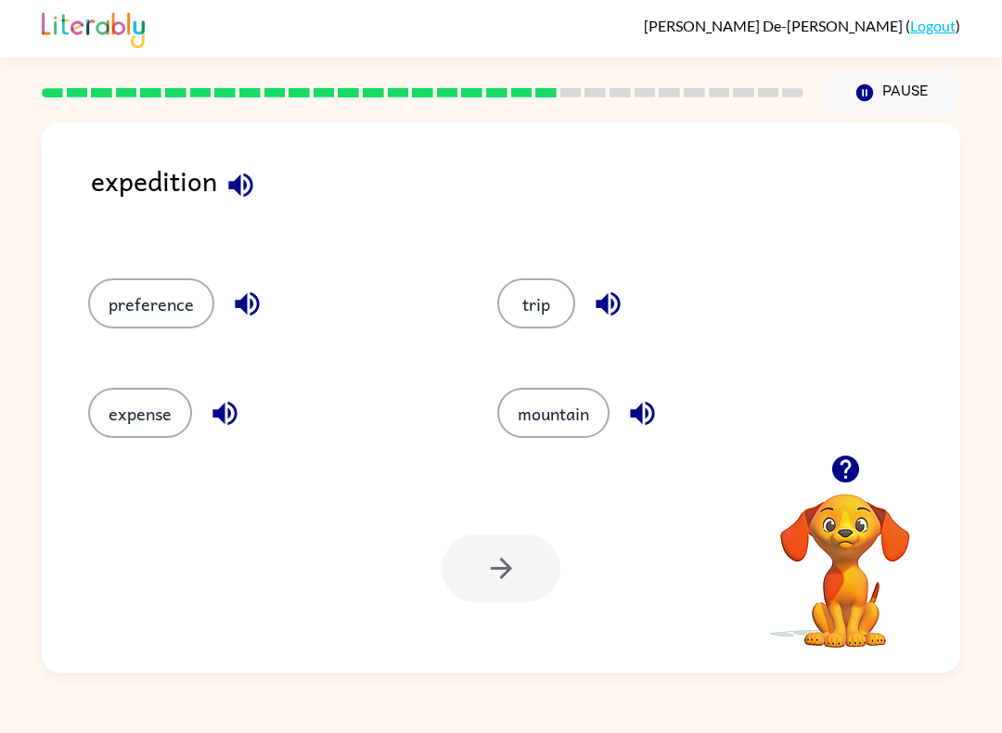
click at [141, 306] on button "preference" at bounding box center [151, 303] width 126 height 50
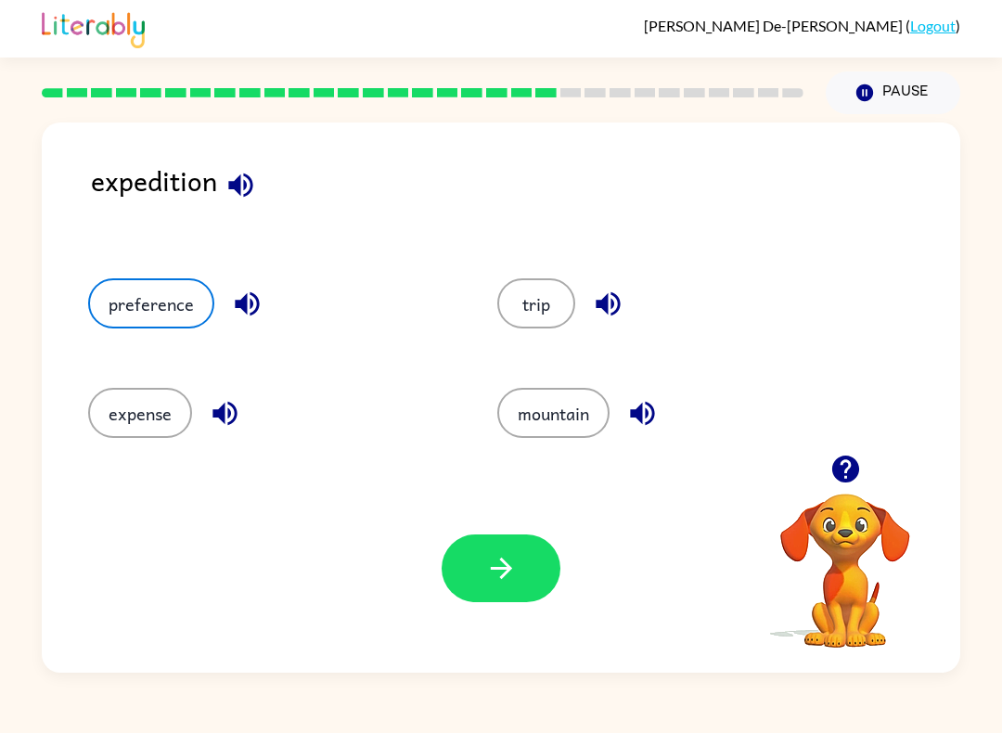
click at [126, 404] on button "expense" at bounding box center [140, 413] width 104 height 50
click at [110, 314] on button "preference" at bounding box center [151, 303] width 126 height 50
click at [500, 558] on icon "button" at bounding box center [501, 568] width 32 height 32
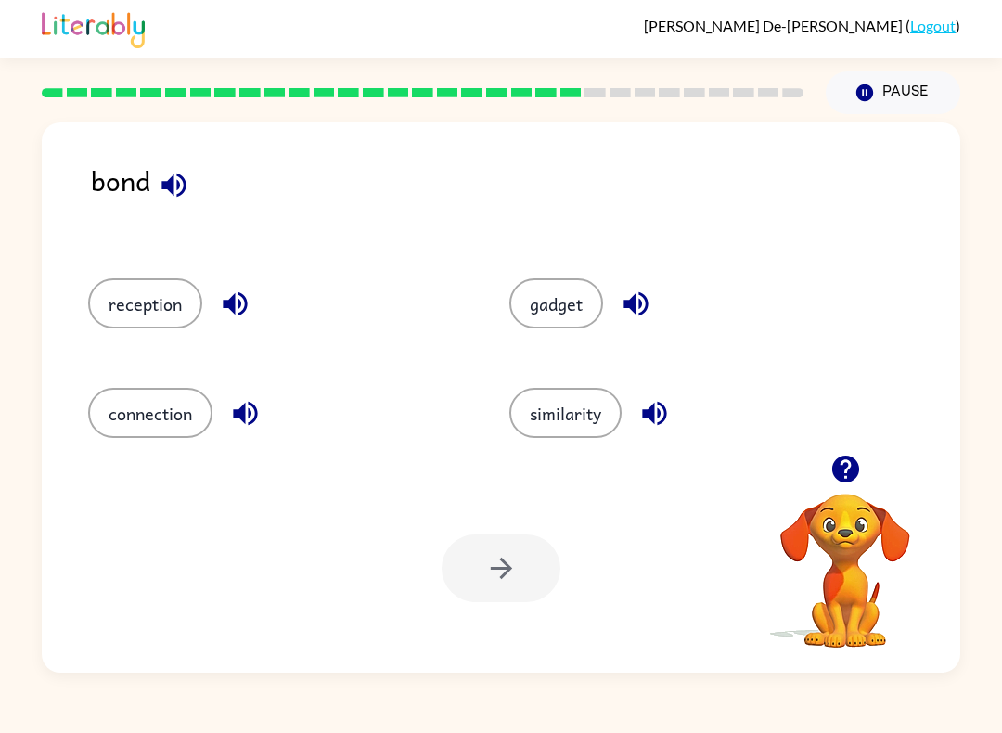
click at [144, 402] on button "connection" at bounding box center [150, 413] width 124 height 50
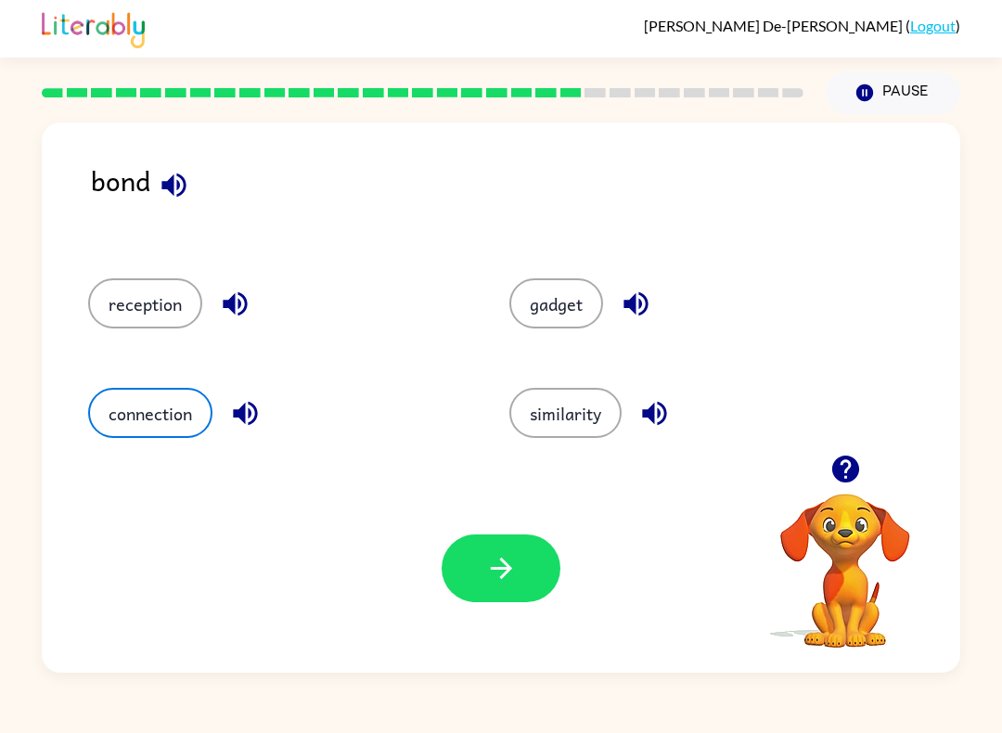
click at [498, 575] on icon "button" at bounding box center [501, 568] width 32 height 32
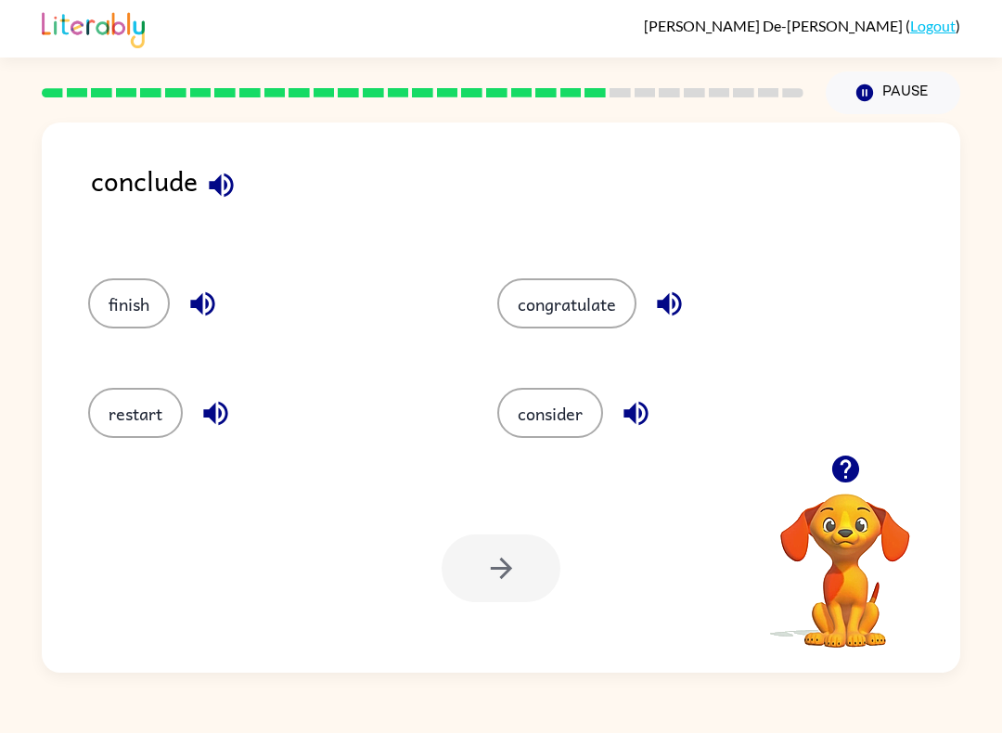
click at [554, 424] on button "consider" at bounding box center [550, 413] width 106 height 50
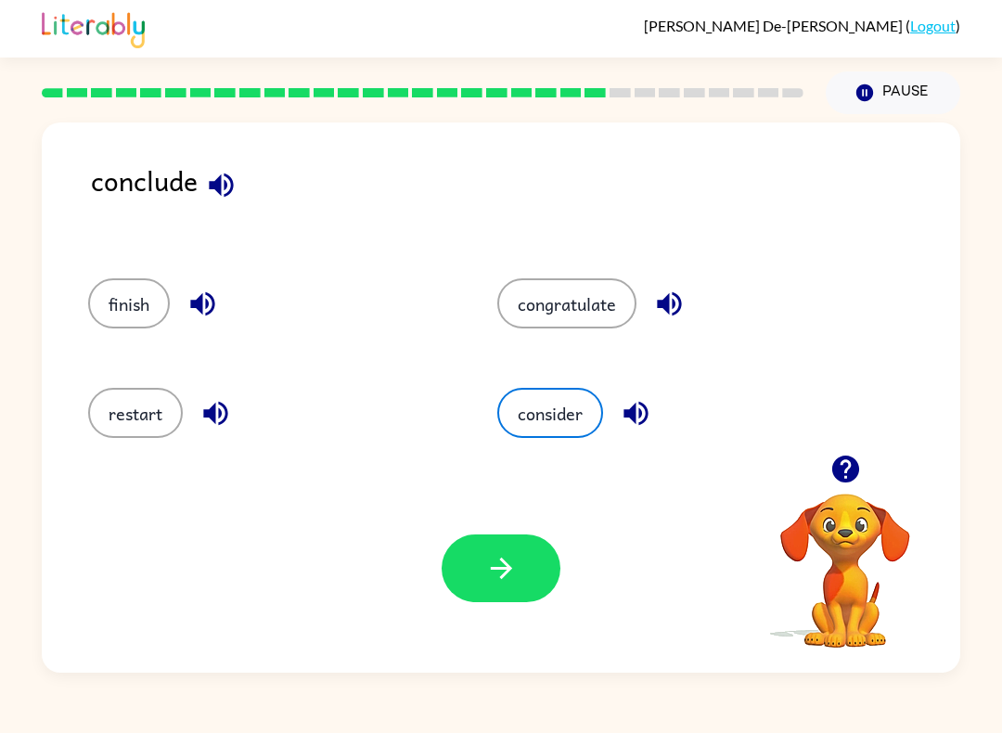
click at [520, 555] on button "button" at bounding box center [500, 568] width 119 height 68
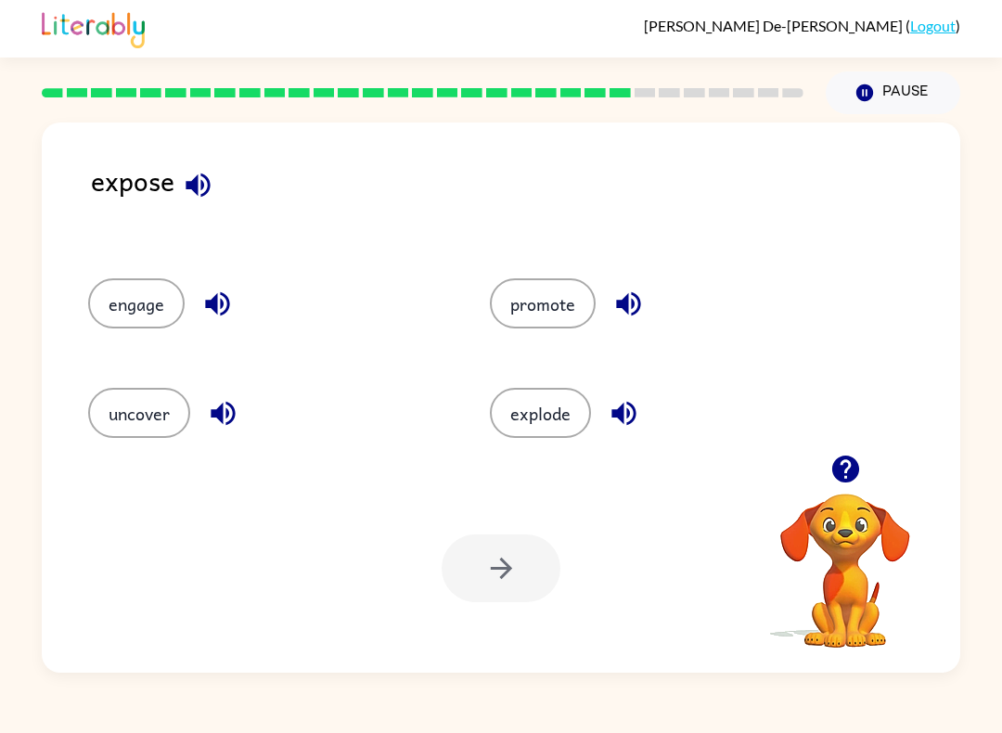
click at [124, 411] on button "uncover" at bounding box center [139, 413] width 102 height 50
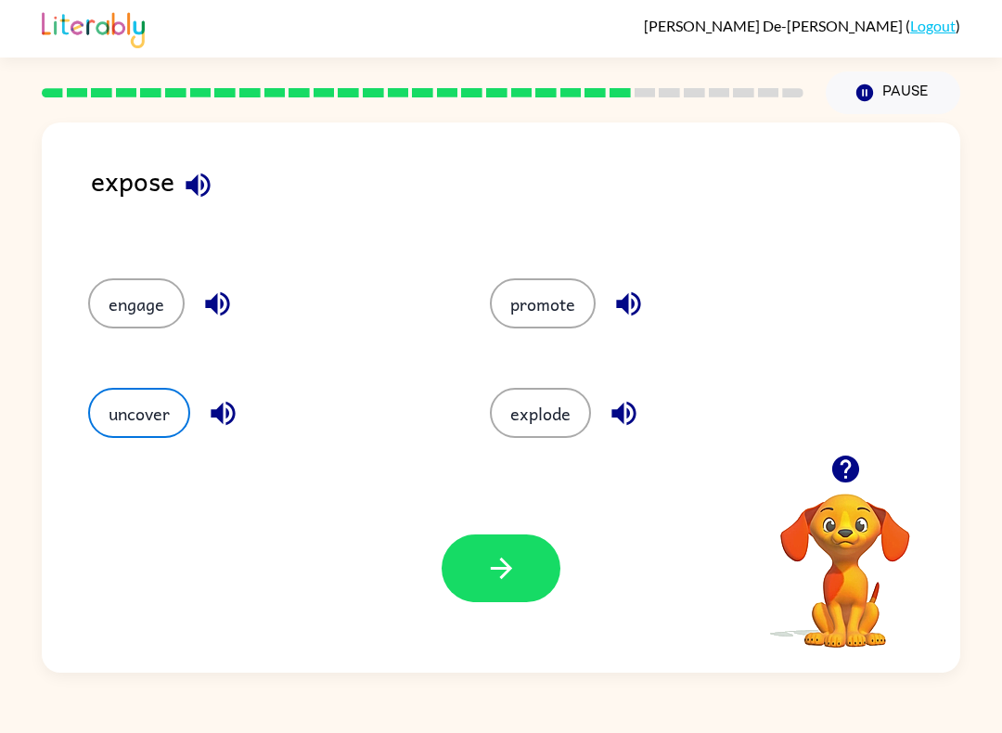
click at [492, 576] on icon "button" at bounding box center [501, 568] width 32 height 32
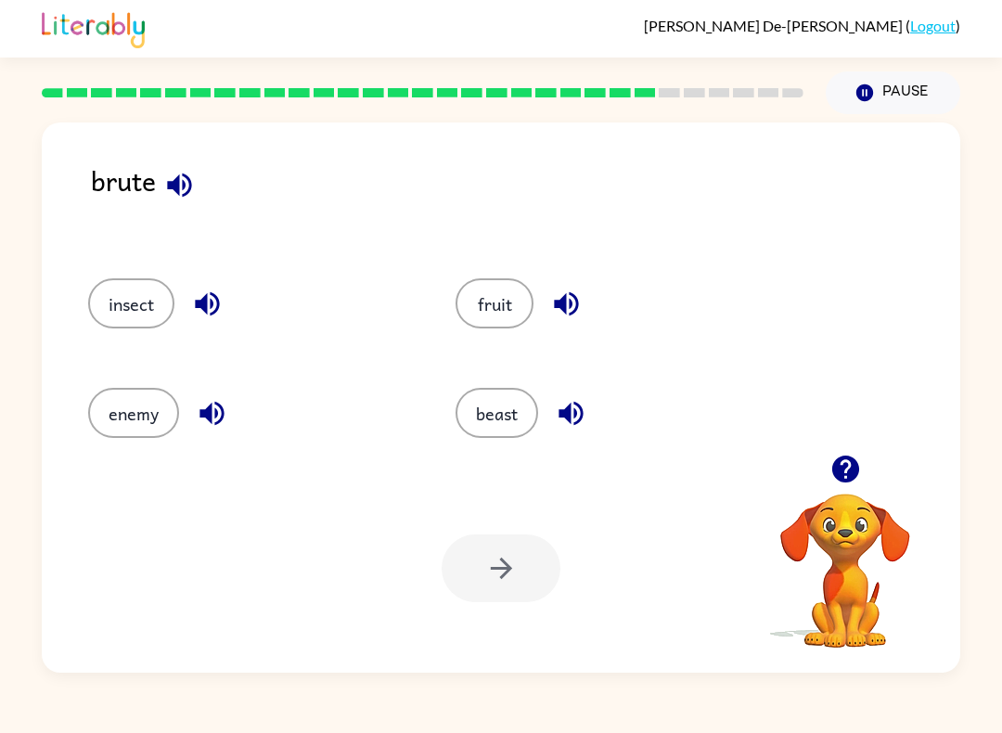
click at [510, 403] on button "beast" at bounding box center [496, 413] width 83 height 50
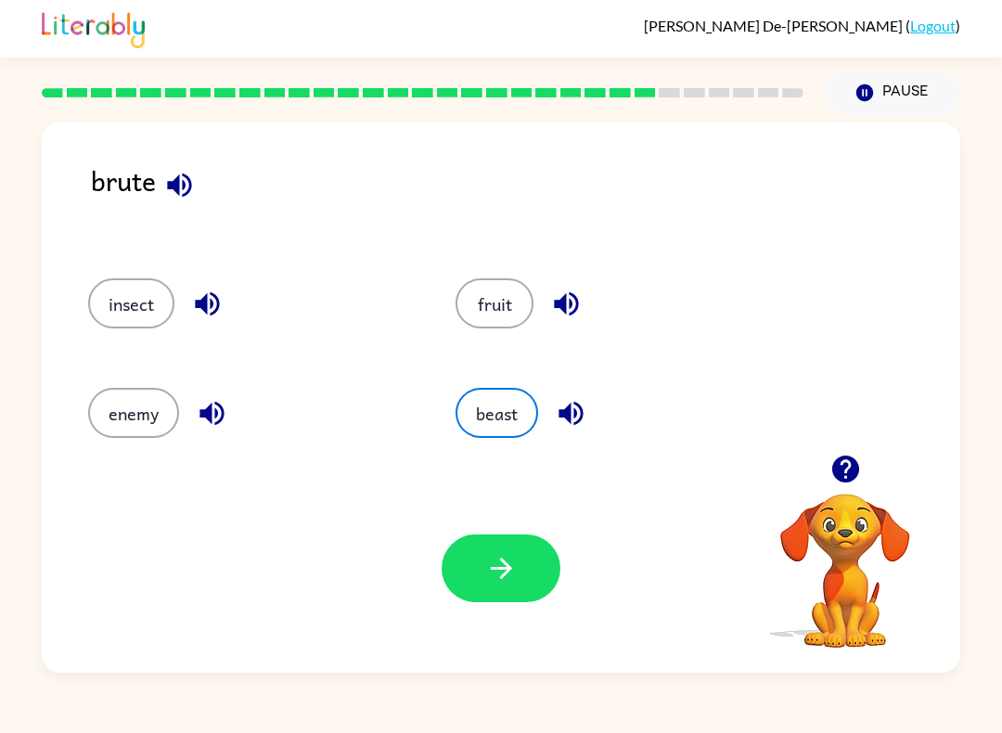
click at [494, 579] on icon "button" at bounding box center [501, 568] width 32 height 32
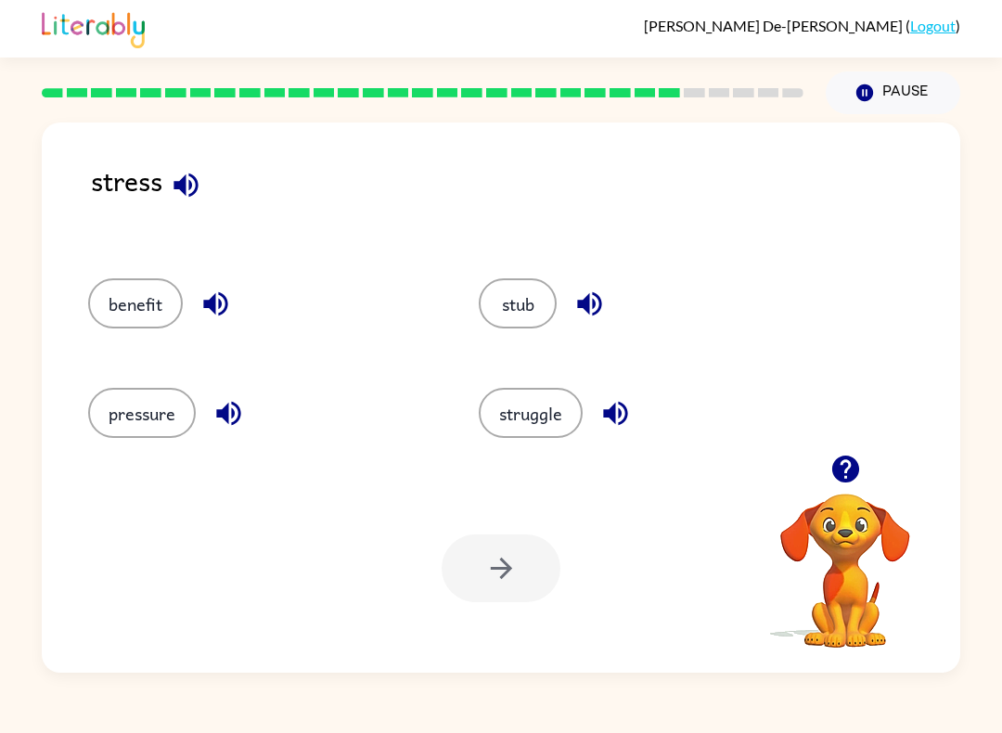
click at [560, 423] on button "struggle" at bounding box center [531, 413] width 104 height 50
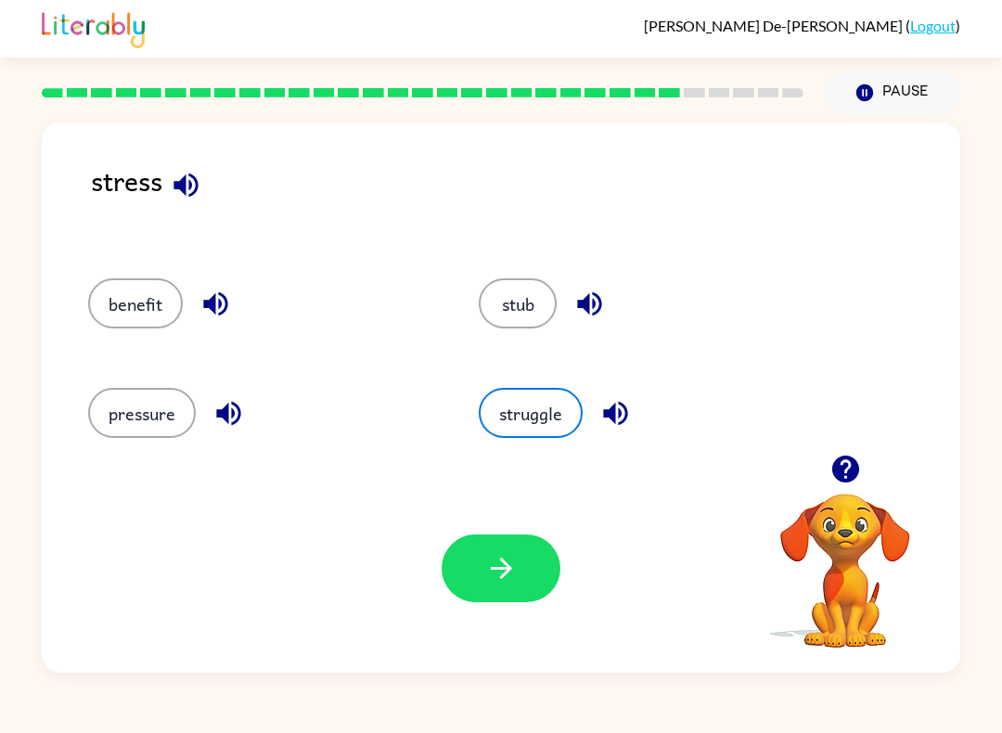
click at [504, 567] on icon "button" at bounding box center [501, 568] width 32 height 32
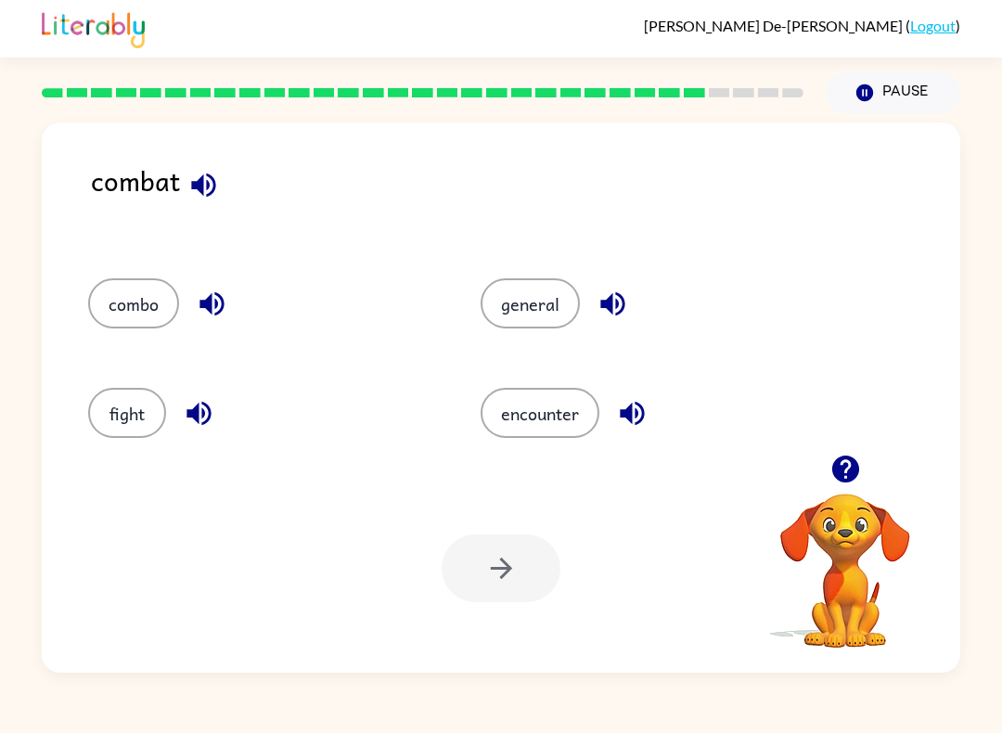
click at [125, 430] on button "fight" at bounding box center [127, 413] width 78 height 50
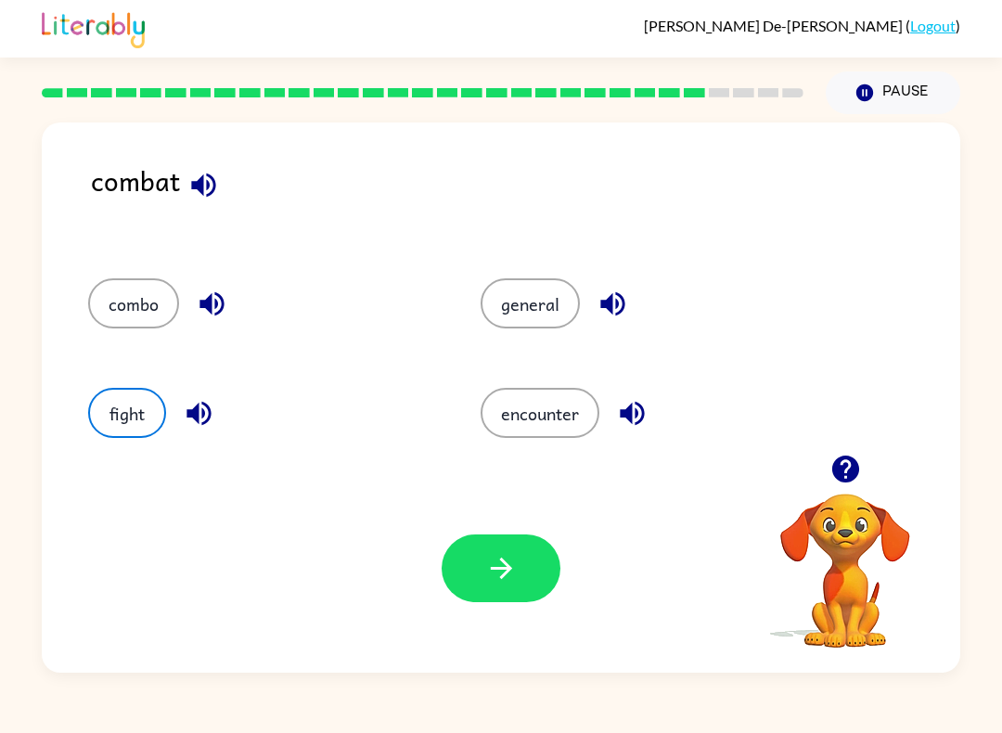
click at [499, 570] on icon "button" at bounding box center [501, 568] width 32 height 32
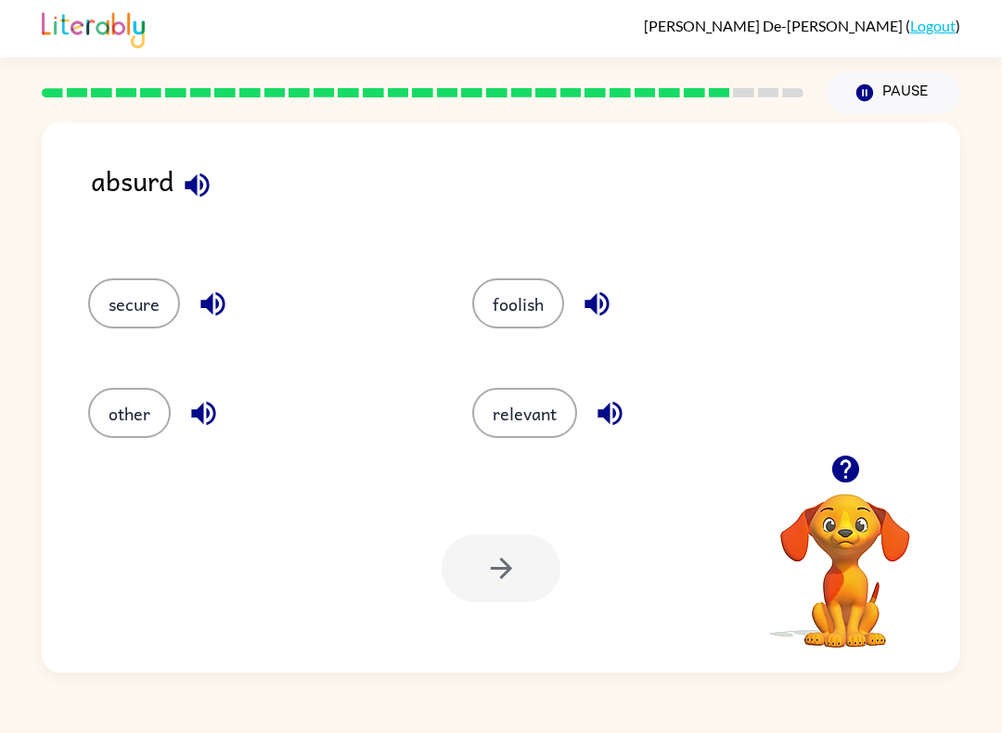
click at [537, 300] on button "foolish" at bounding box center [518, 303] width 92 height 50
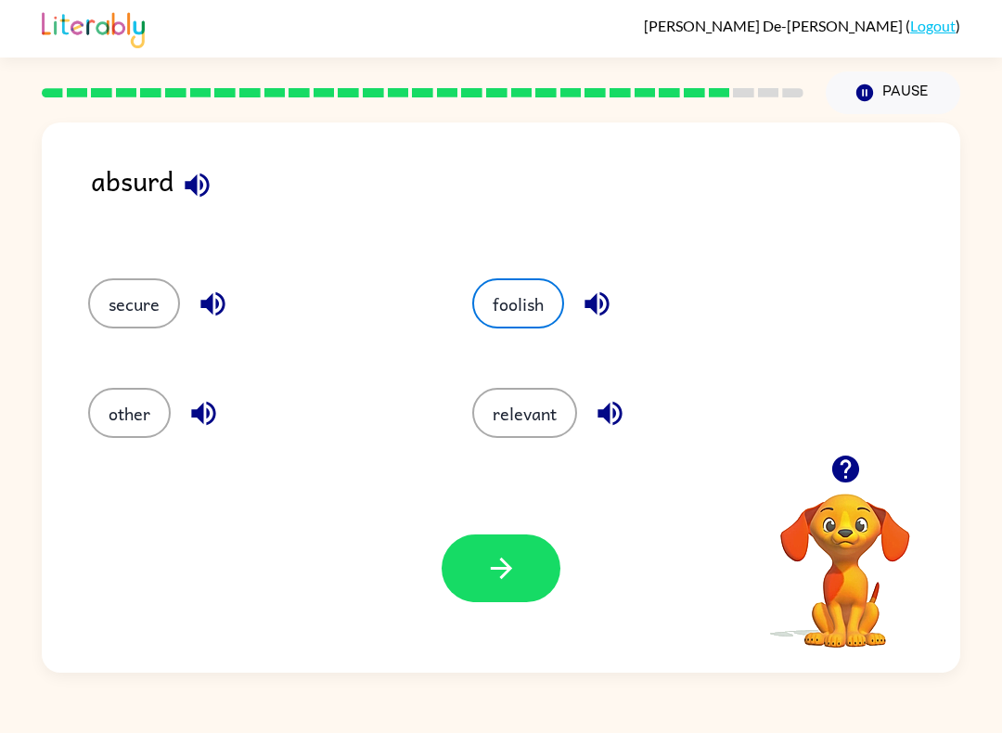
click at [526, 560] on button "button" at bounding box center [500, 568] width 119 height 68
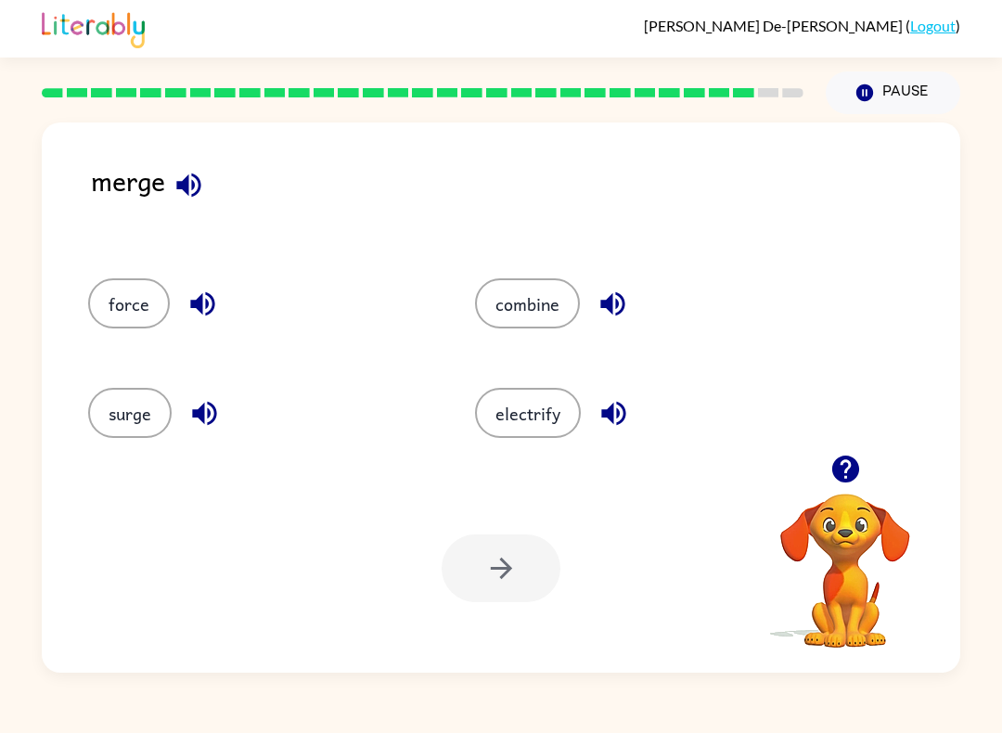
click at [545, 317] on button "combine" at bounding box center [527, 303] width 105 height 50
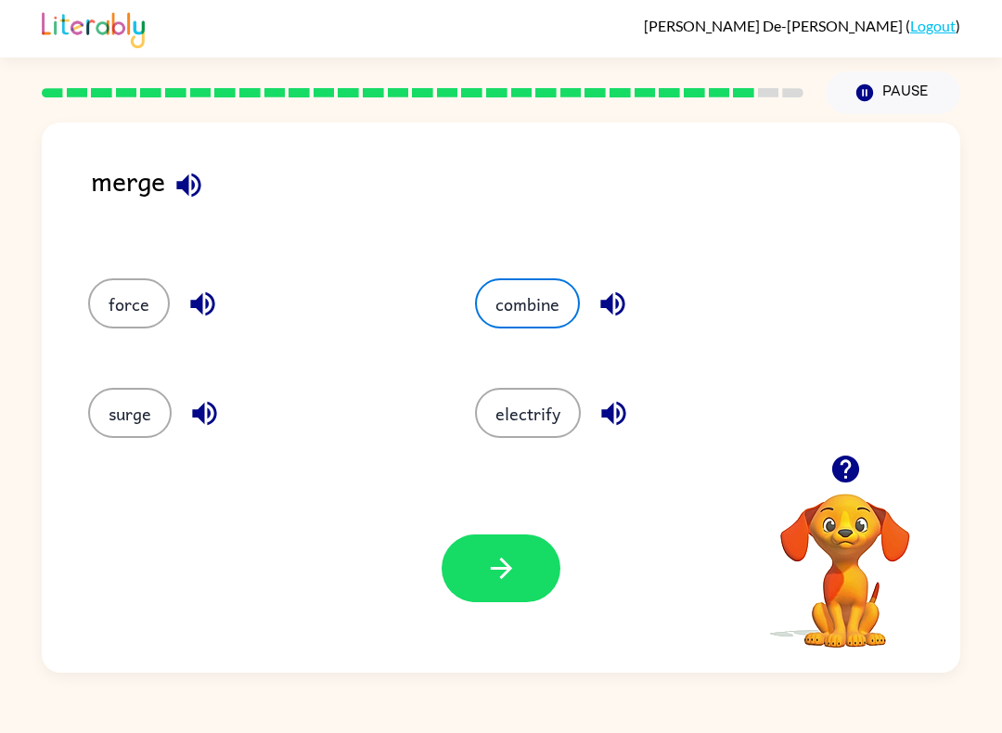
click at [513, 583] on icon "button" at bounding box center [501, 568] width 32 height 32
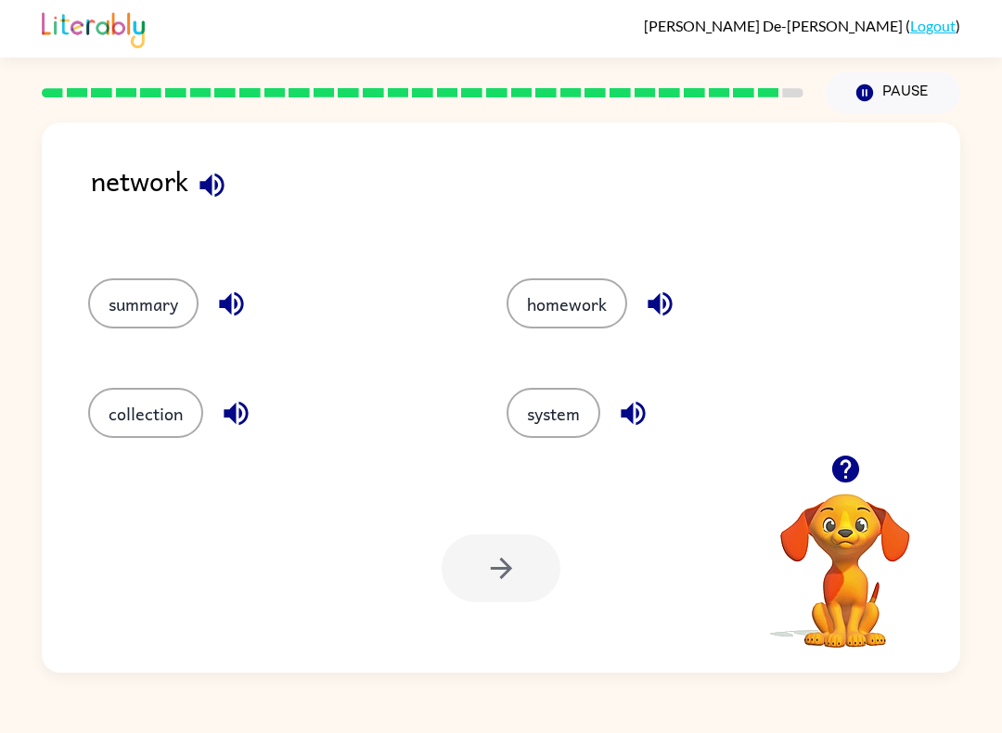
click at [565, 435] on button "system" at bounding box center [553, 413] width 94 height 50
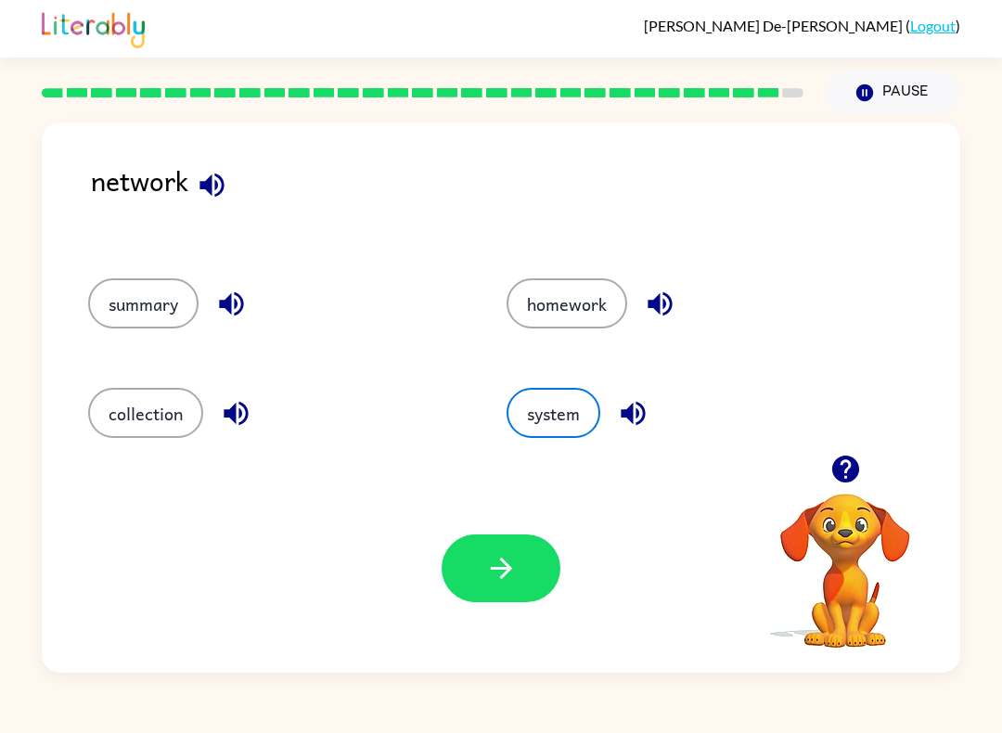
click at [502, 580] on icon "button" at bounding box center [501, 568] width 32 height 32
